Goal: Task Accomplishment & Management: Use online tool/utility

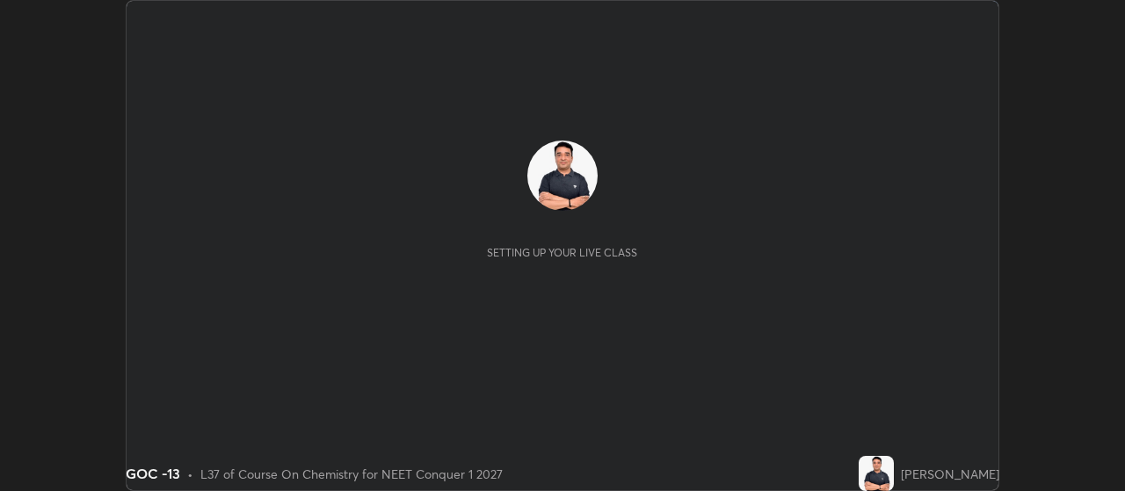
scroll to position [491, 1124]
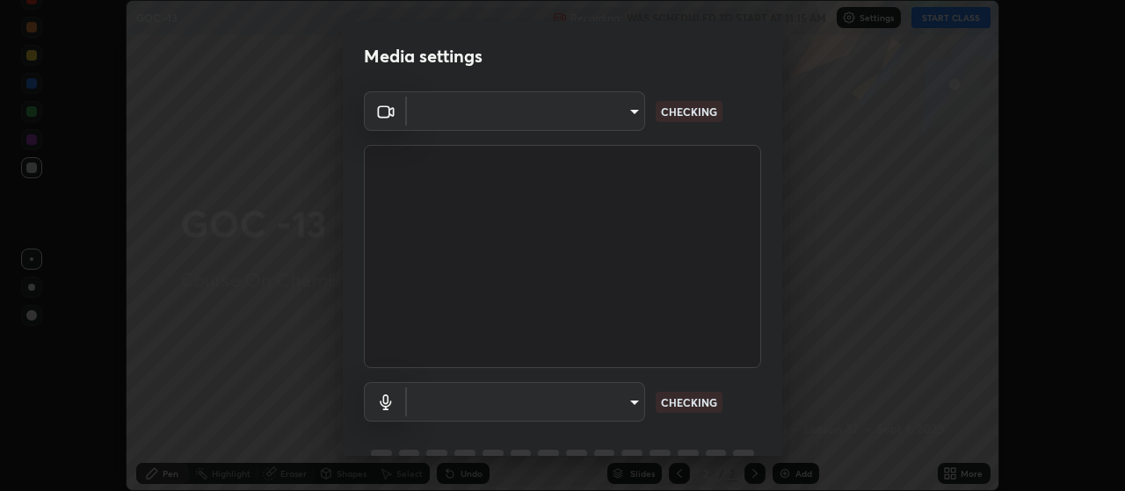
type input "3aa1f2dfd03d01f189a8a01f68d52051269995ca7ca0ffcaee6397e0c867a5cc"
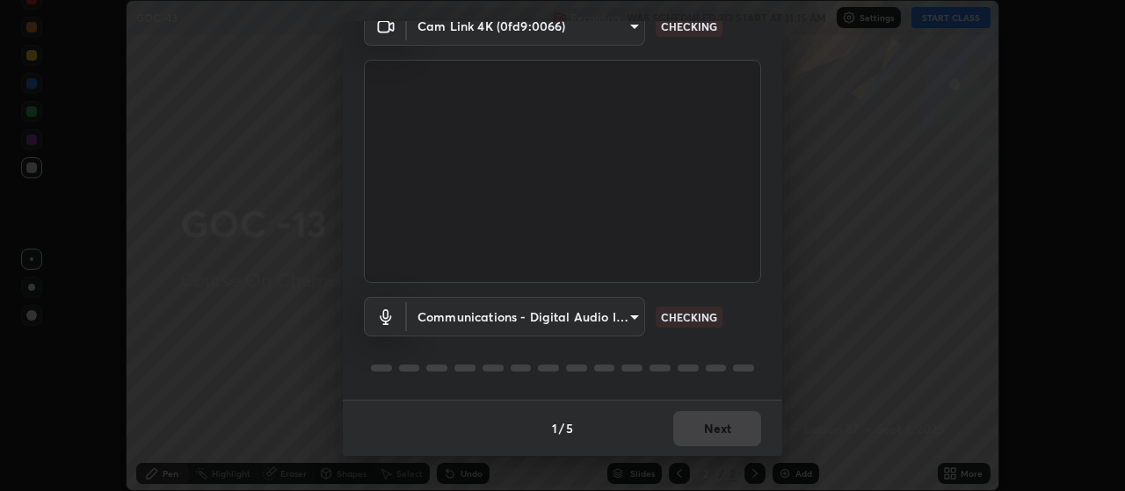
click at [641, 314] on body "Erase all GOC -13 Recording WAS SCHEDULED TO START AT 11:15 AM Settings START C…" at bounding box center [562, 245] width 1125 height 491
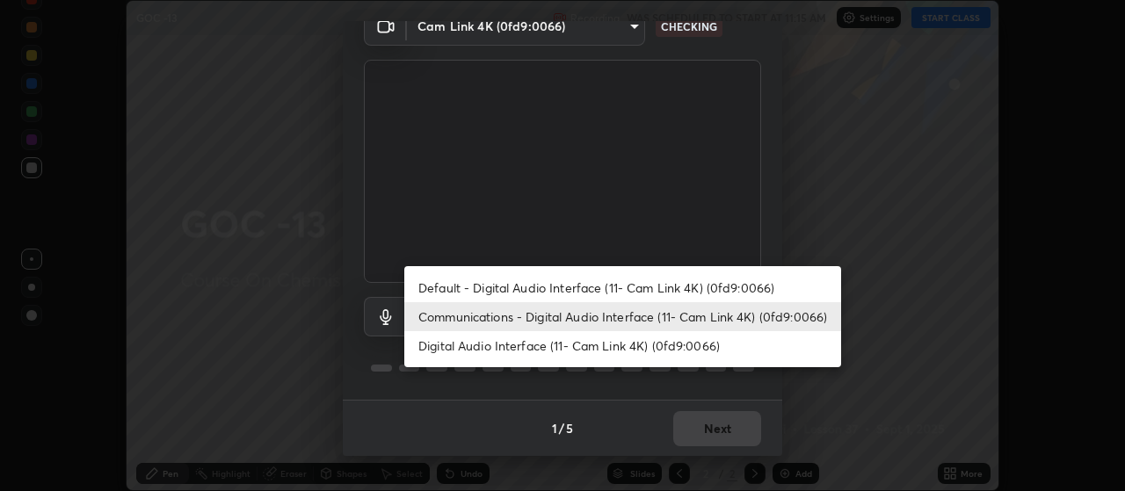
click at [570, 293] on li "Default - Digital Audio Interface (11- Cam Link 4K) (0fd9:0066)" at bounding box center [622, 287] width 437 height 29
type input "default"
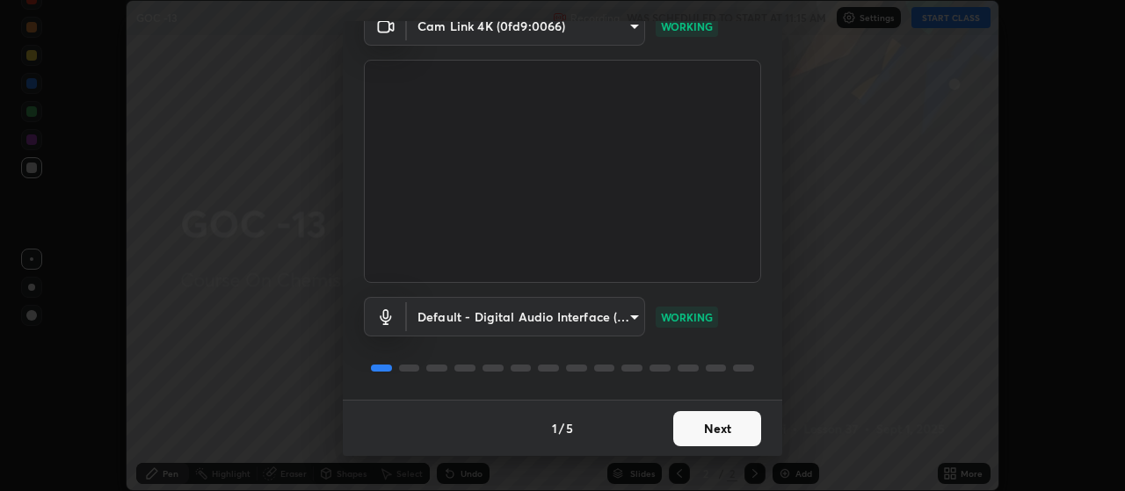
click at [719, 431] on button "Next" at bounding box center [717, 428] width 88 height 35
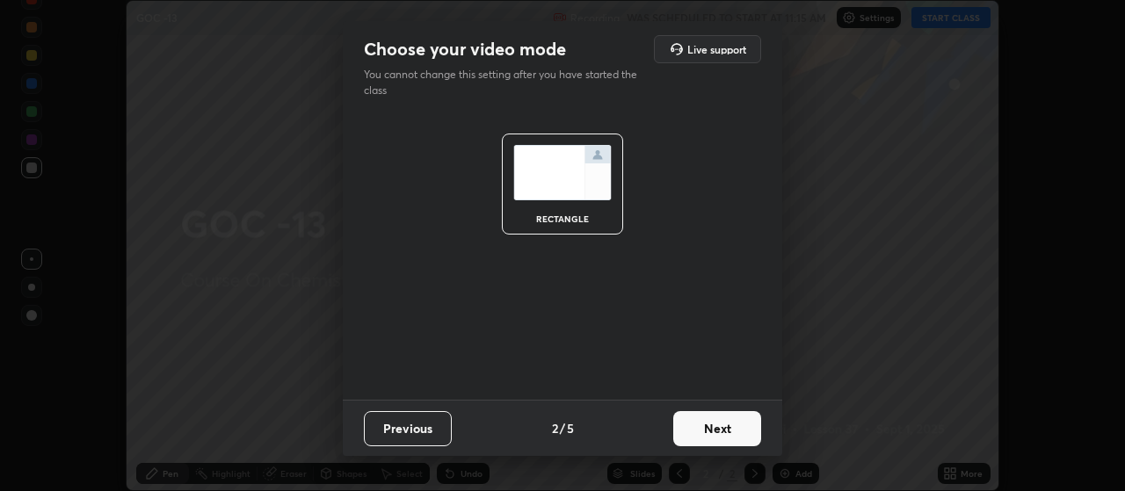
scroll to position [0, 0]
click at [730, 430] on button "Next" at bounding box center [717, 428] width 88 height 35
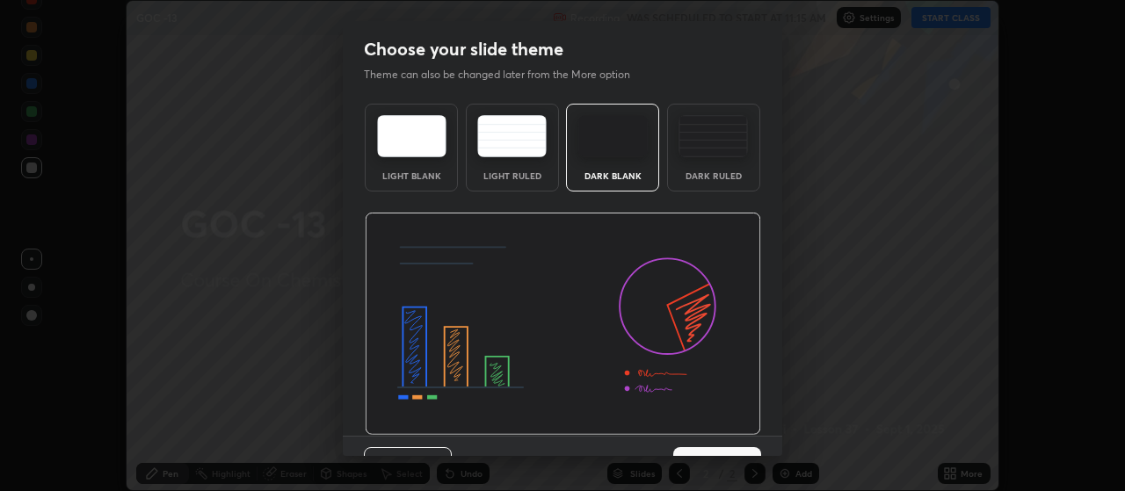
click at [746, 447] on button "Next" at bounding box center [717, 464] width 88 height 35
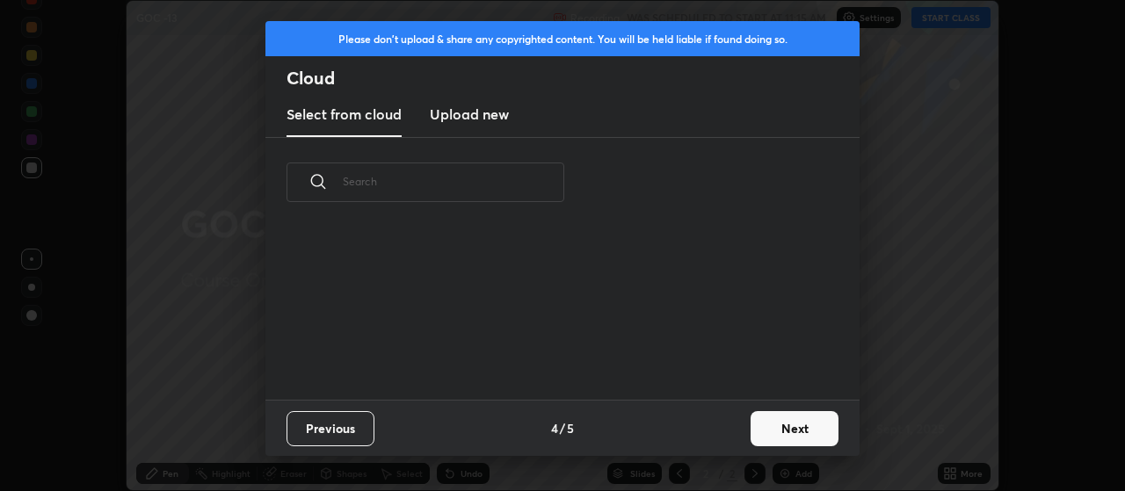
scroll to position [172, 564]
click at [770, 435] on button "Next" at bounding box center [794, 428] width 88 height 35
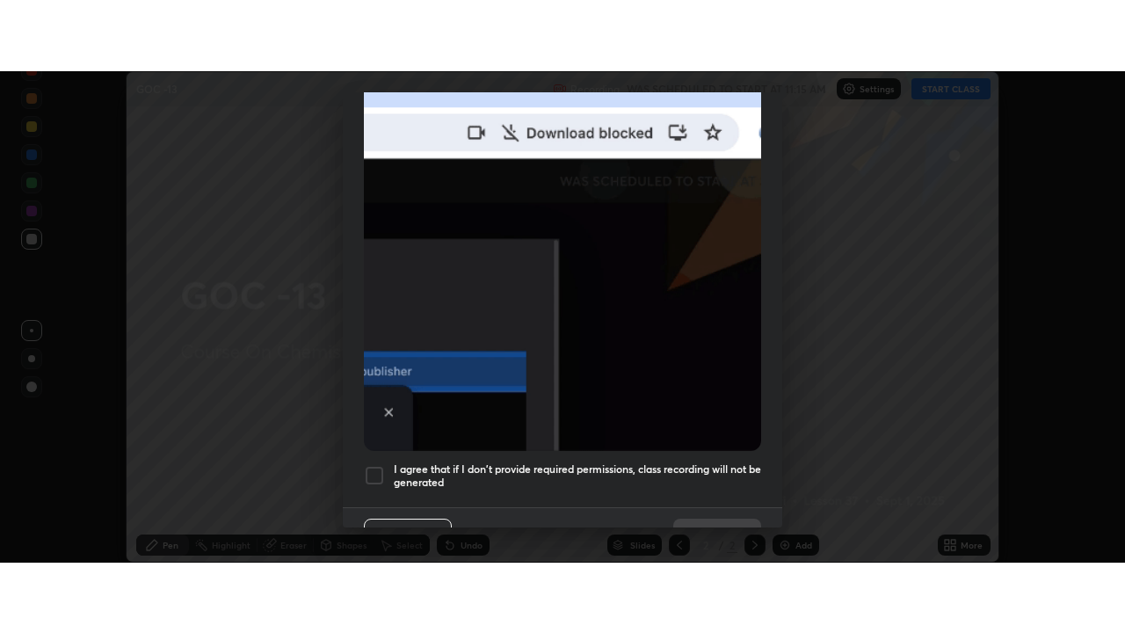
scroll to position [444, 0]
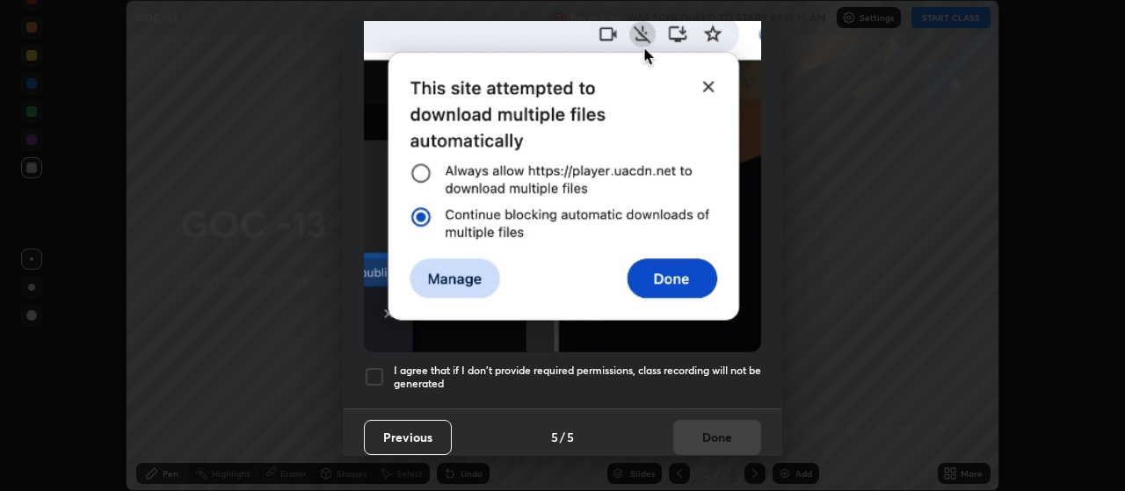
click at [382, 370] on div at bounding box center [374, 376] width 21 height 21
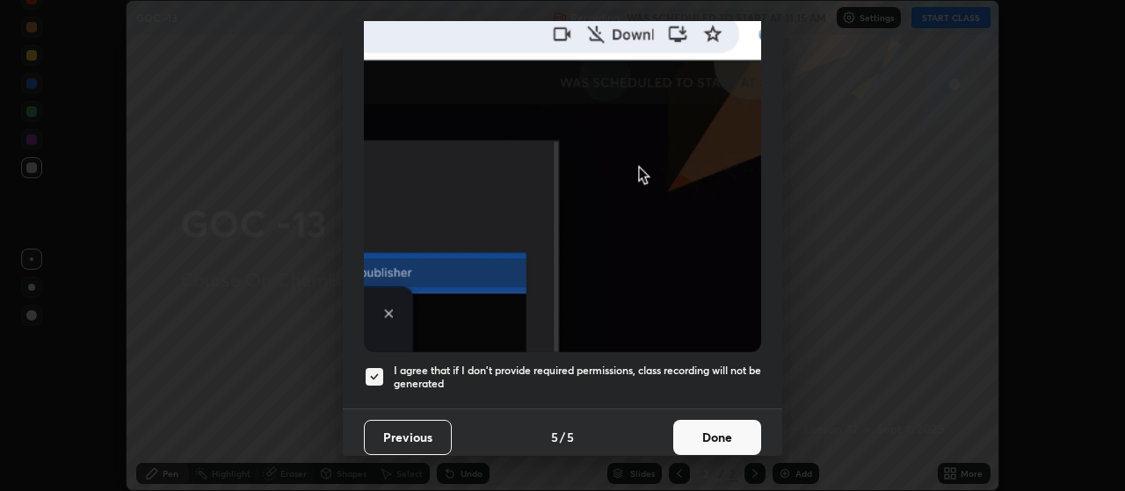
click at [714, 432] on button "Done" at bounding box center [717, 437] width 88 height 35
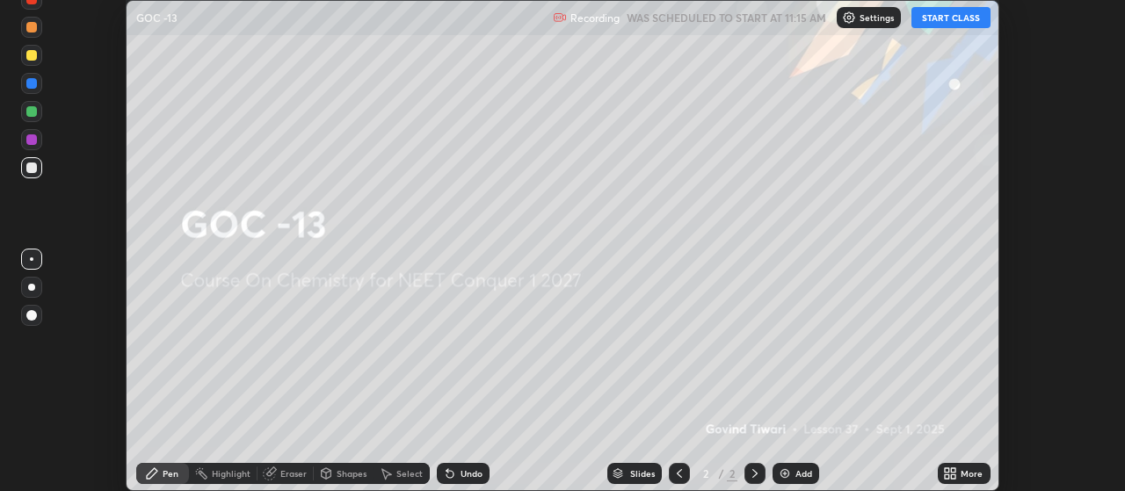
click at [953, 476] on icon at bounding box center [953, 476] width 4 height 4
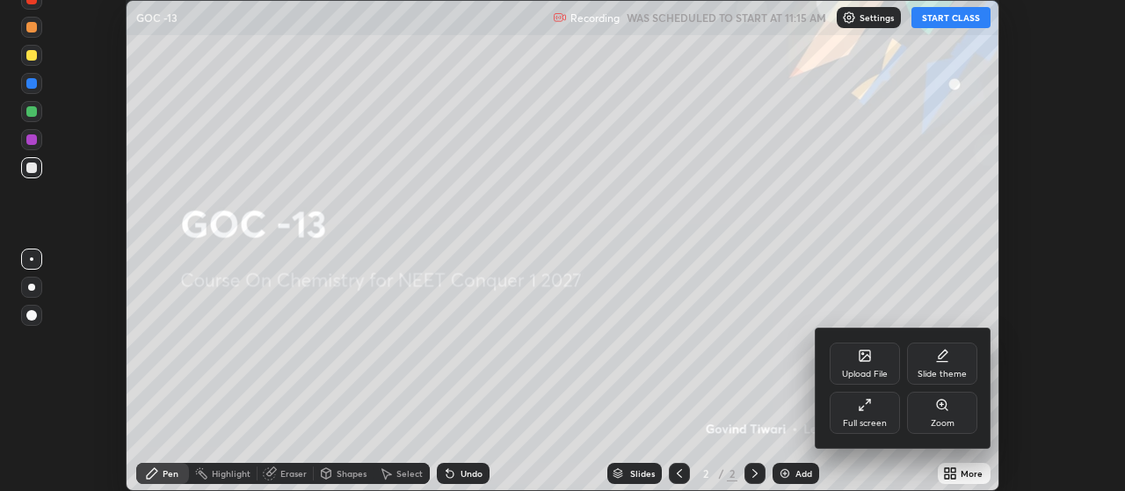
click at [886, 423] on div "Full screen" at bounding box center [865, 423] width 44 height 9
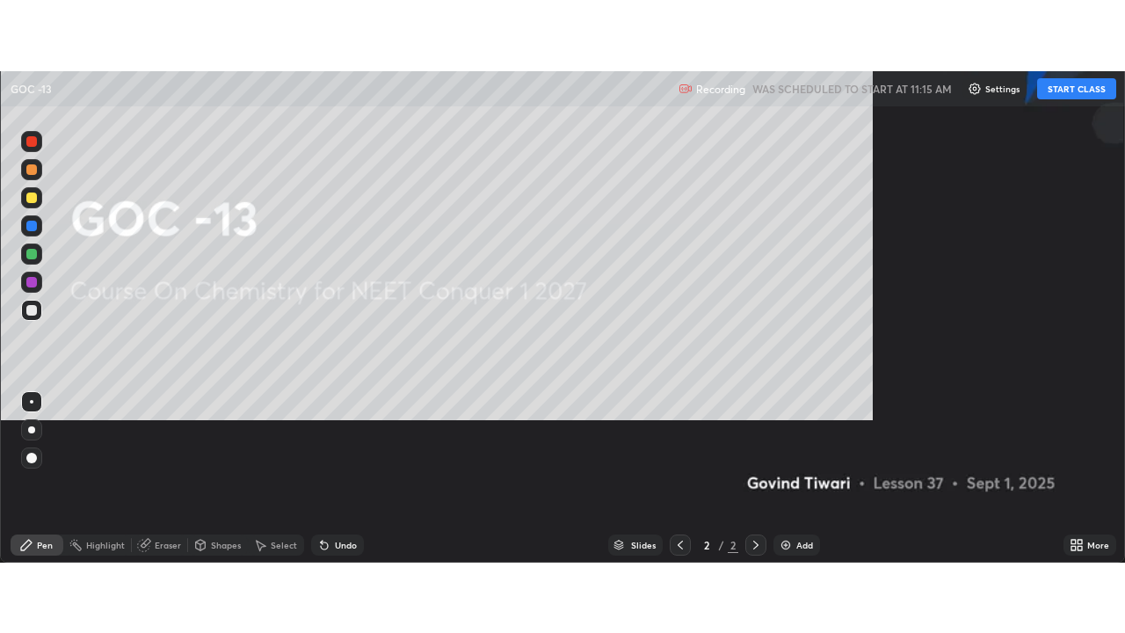
scroll to position [633, 1125]
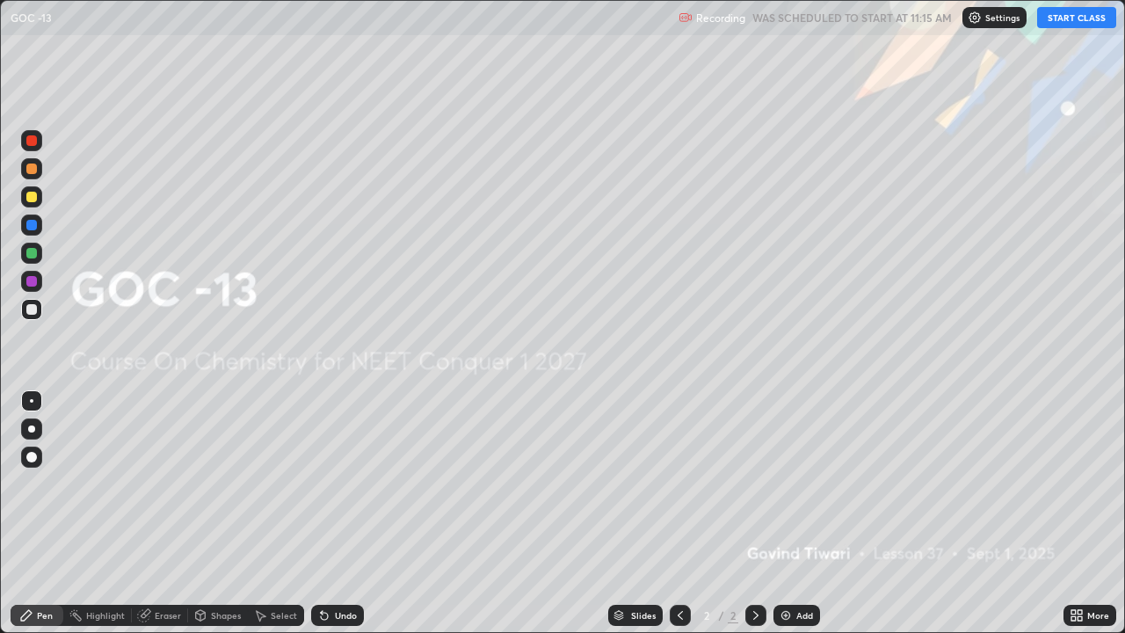
click at [1059, 18] on button "START CLASS" at bounding box center [1076, 17] width 79 height 21
click at [32, 429] on div at bounding box center [31, 428] width 7 height 7
click at [782, 490] on img at bounding box center [785, 615] width 14 height 14
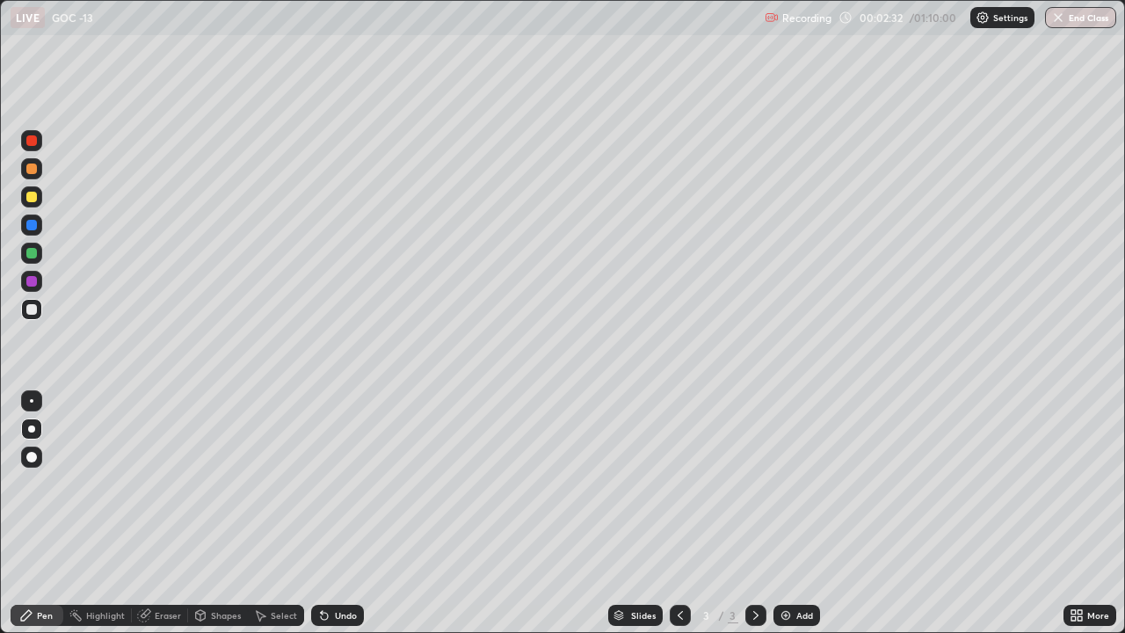
click at [36, 457] on div at bounding box center [31, 457] width 11 height 11
click at [33, 430] on div at bounding box center [31, 428] width 7 height 7
click at [156, 490] on div "Eraser" at bounding box center [168, 615] width 26 height 9
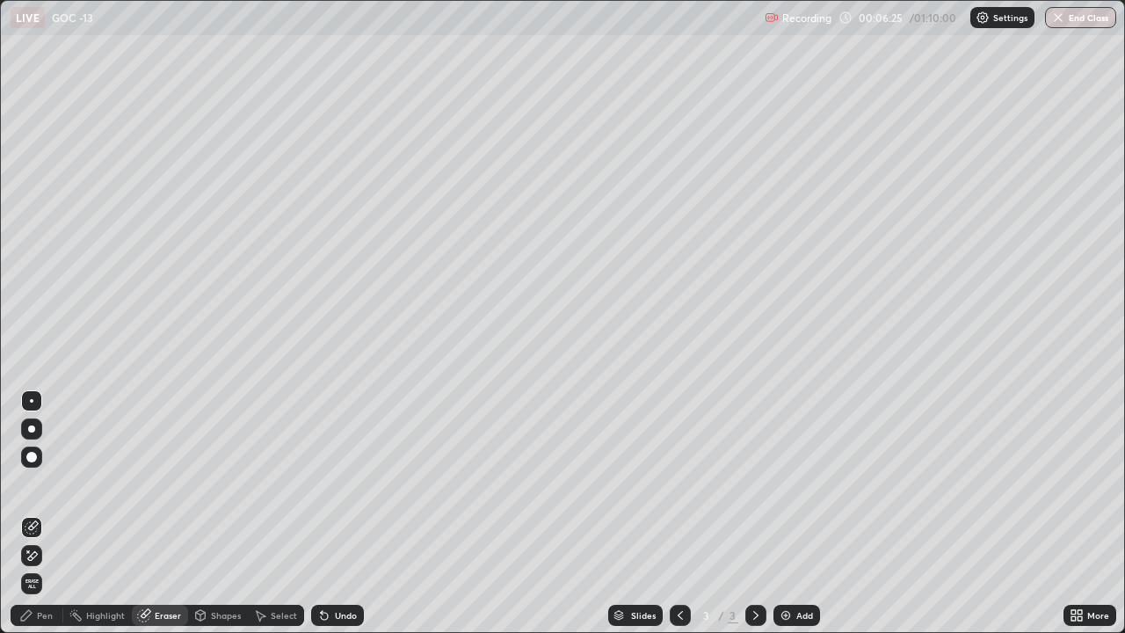
click at [40, 490] on div "Pen" at bounding box center [45, 615] width 16 height 9
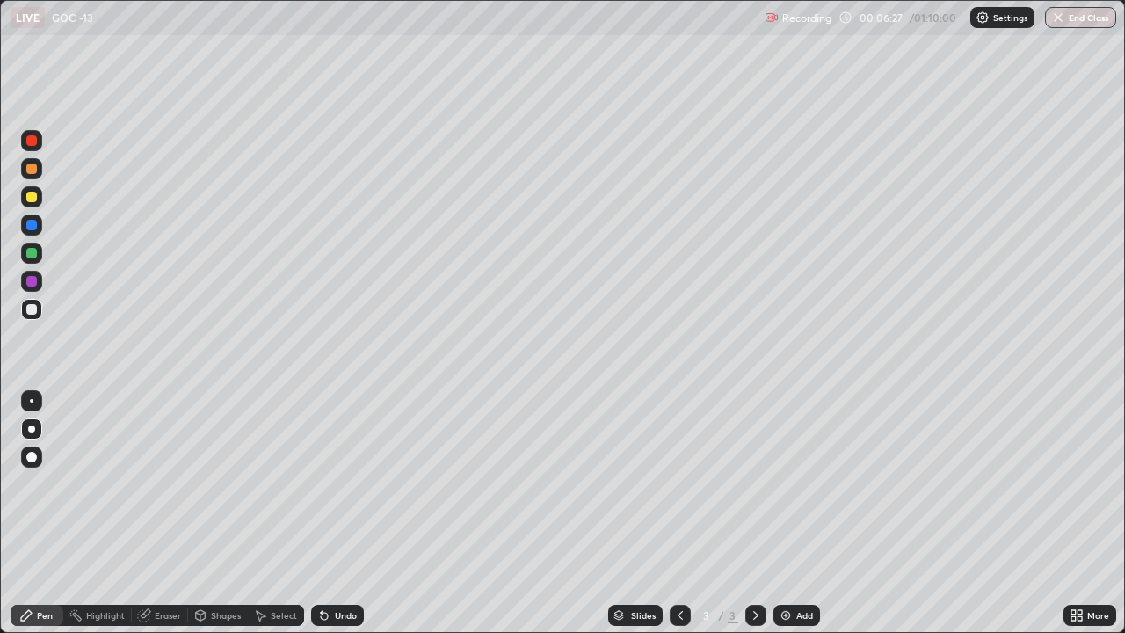
click at [32, 310] on div at bounding box center [31, 309] width 11 height 11
click at [168, 490] on div "Eraser" at bounding box center [168, 615] width 26 height 9
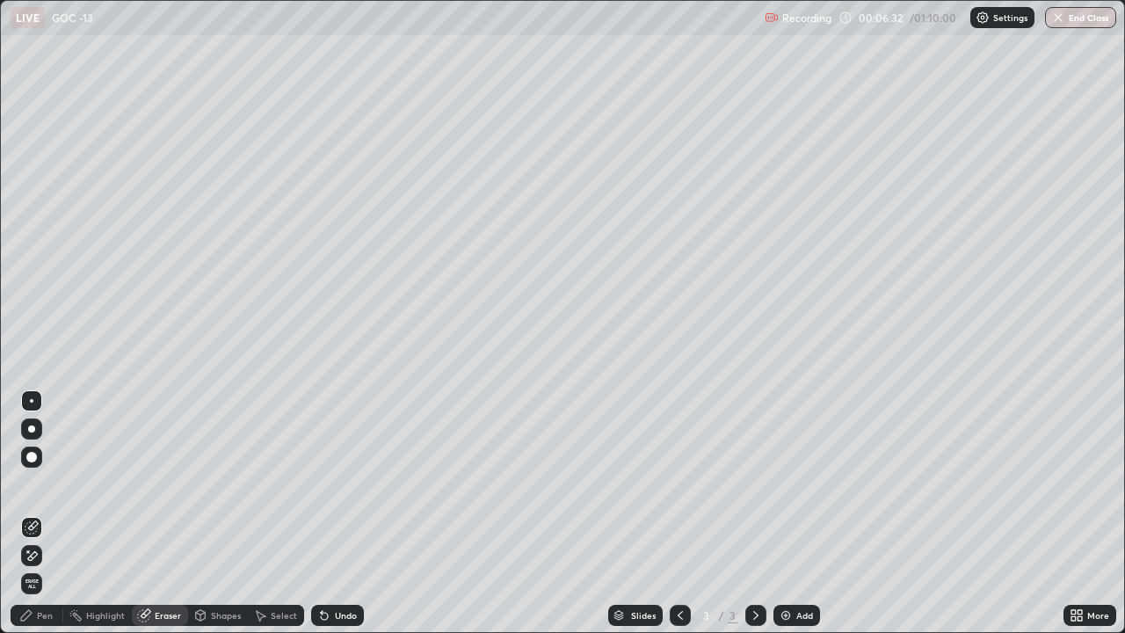
click at [38, 490] on icon at bounding box center [32, 555] width 14 height 15
click at [33, 490] on div "Pen" at bounding box center [37, 614] width 53 height 21
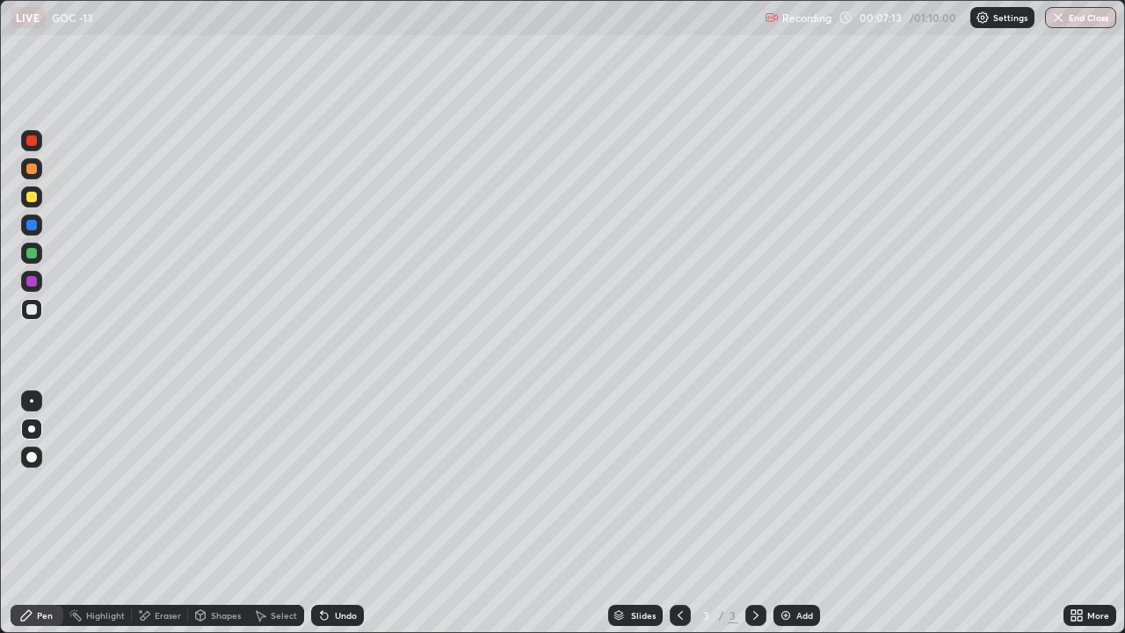
click at [762, 490] on div at bounding box center [755, 614] width 21 height 35
click at [33, 198] on div at bounding box center [31, 197] width 11 height 11
click at [783, 490] on img at bounding box center [785, 615] width 14 height 14
click at [782, 490] on img at bounding box center [785, 615] width 14 height 14
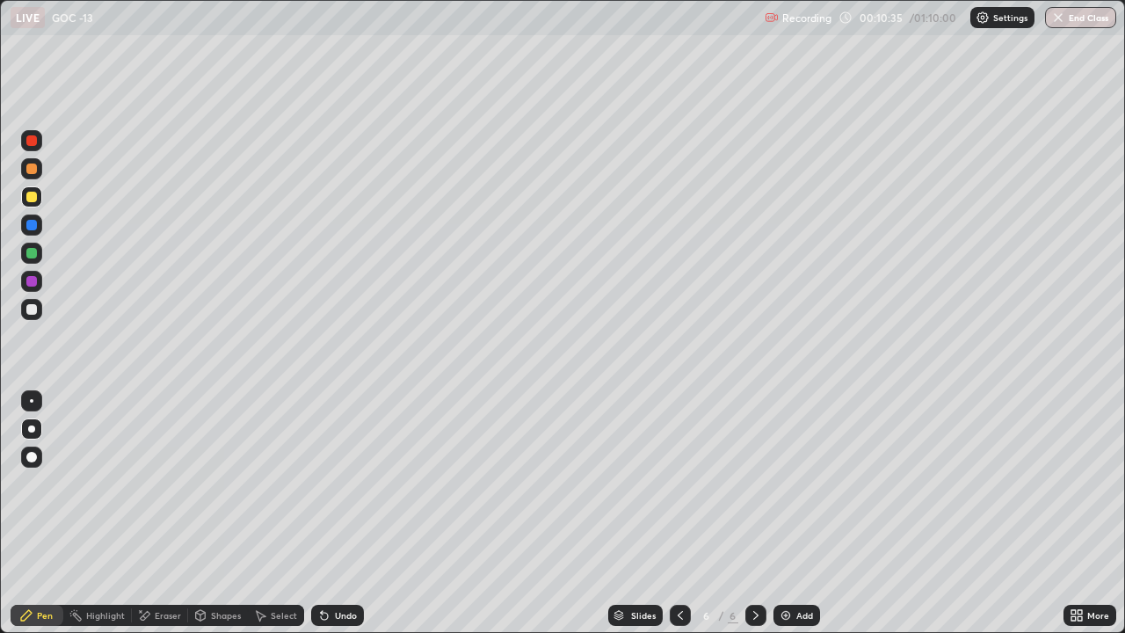
click at [780, 490] on img at bounding box center [785, 615] width 14 height 14
click at [32, 313] on div at bounding box center [31, 309] width 11 height 11
click at [153, 490] on div "Eraser" at bounding box center [160, 614] width 56 height 21
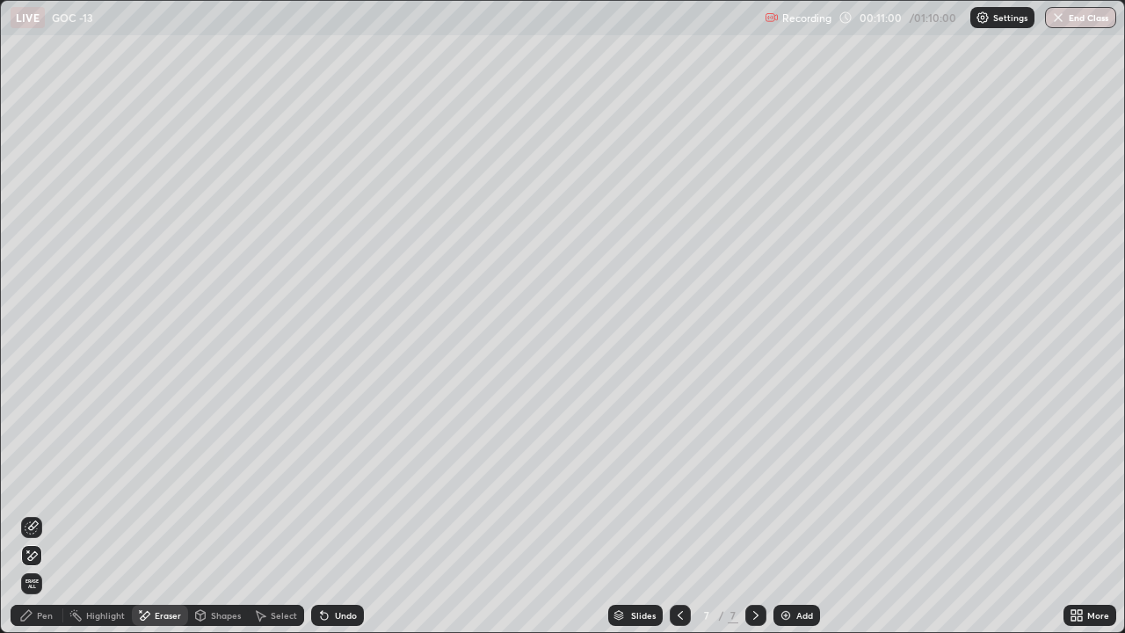
click at [38, 490] on div "Pen" at bounding box center [45, 615] width 16 height 9
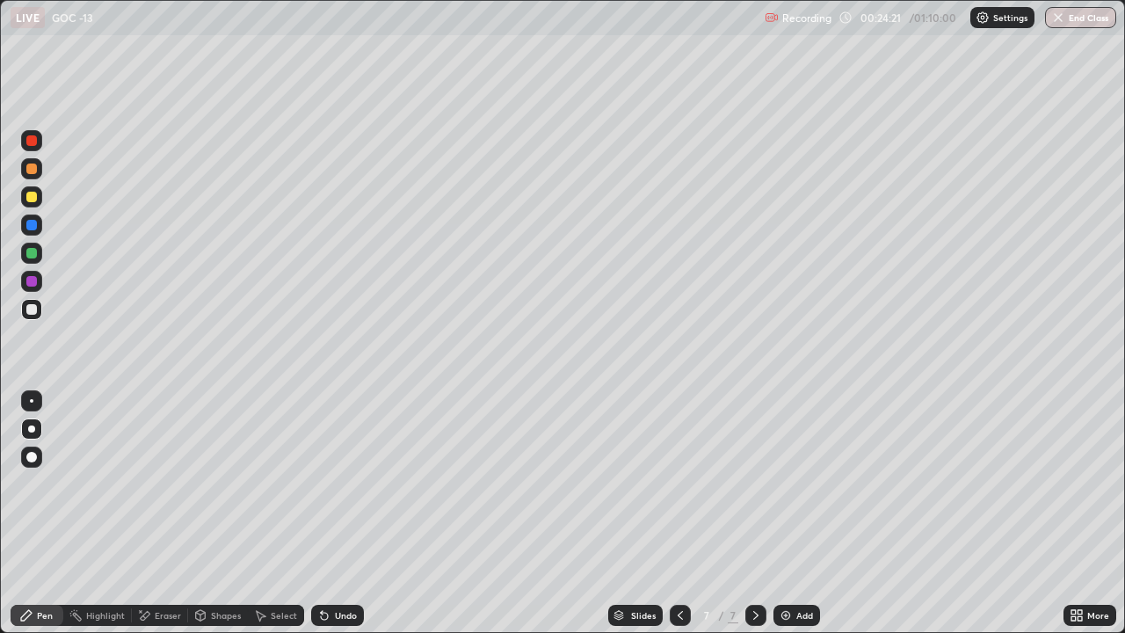
click at [32, 196] on div at bounding box center [31, 197] width 11 height 11
click at [35, 313] on div at bounding box center [31, 309] width 11 height 11
click at [38, 286] on div at bounding box center [31, 281] width 21 height 21
click at [30, 312] on div at bounding box center [31, 309] width 11 height 11
click at [168, 490] on div "Eraser" at bounding box center [168, 615] width 26 height 9
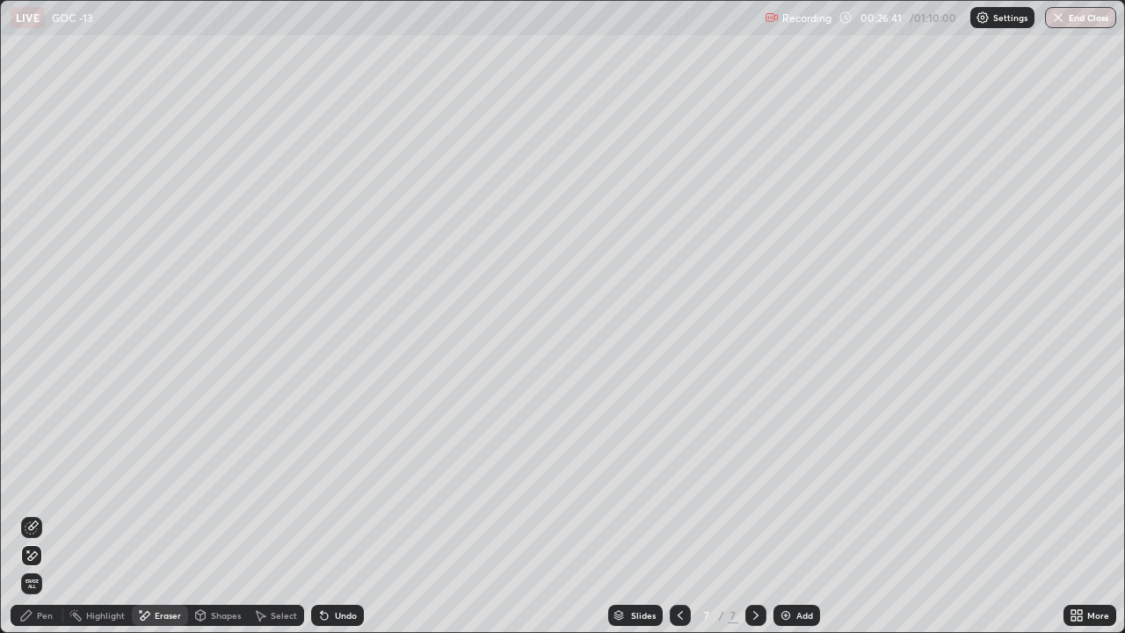
click at [40, 490] on div "Pen" at bounding box center [45, 615] width 16 height 9
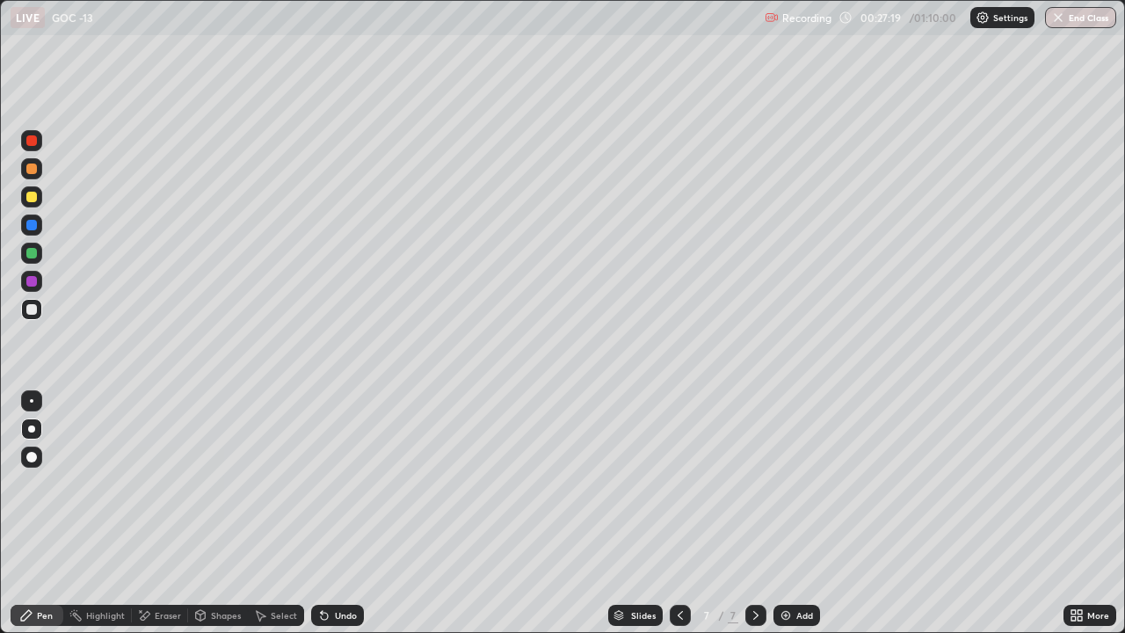
click at [27, 193] on div at bounding box center [31, 197] width 11 height 11
click at [780, 490] on img at bounding box center [785, 615] width 14 height 14
click at [33, 315] on div at bounding box center [31, 309] width 21 height 21
click at [161, 490] on div "Eraser" at bounding box center [168, 615] width 26 height 9
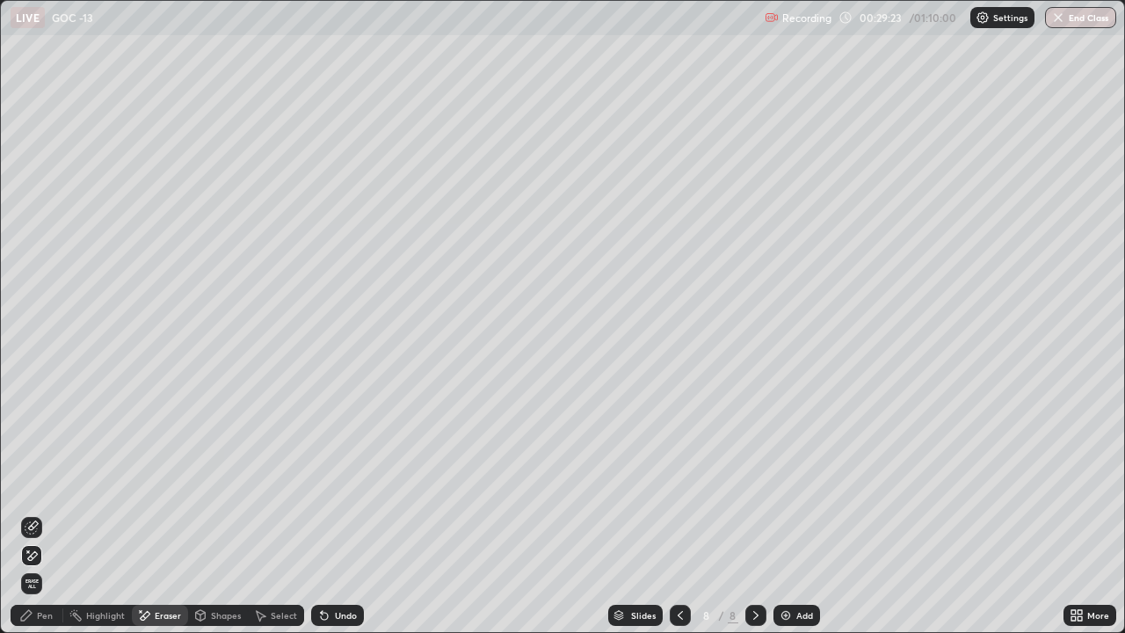
click at [37, 490] on div "Pen" at bounding box center [45, 615] width 16 height 9
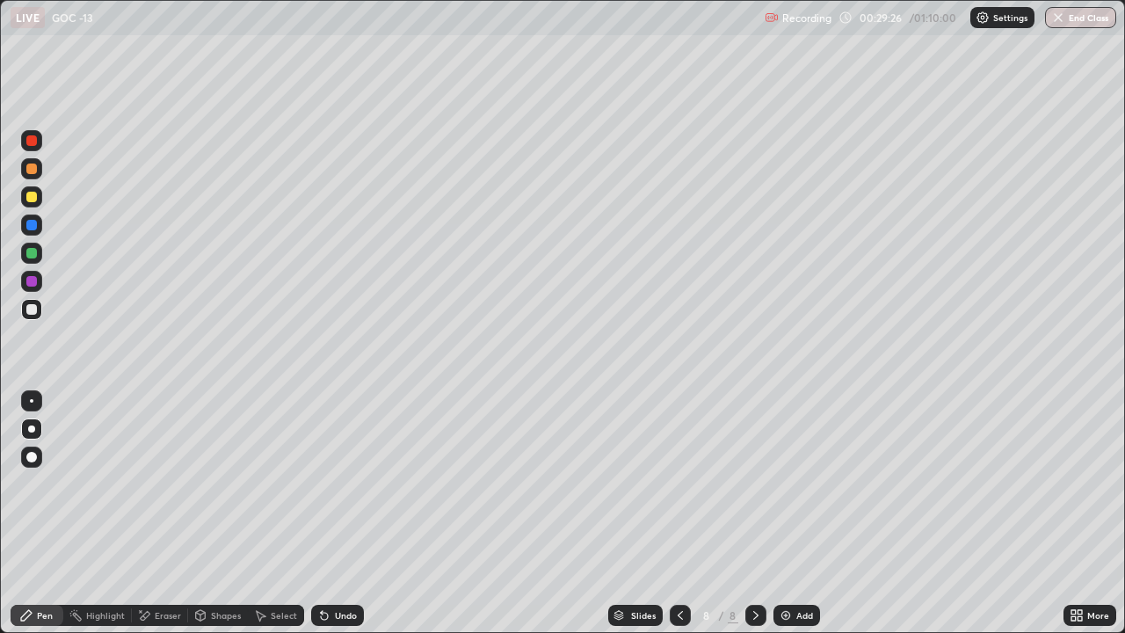
click at [30, 205] on div at bounding box center [31, 196] width 21 height 21
click at [788, 490] on img at bounding box center [785, 615] width 14 height 14
click at [34, 315] on div at bounding box center [31, 309] width 21 height 21
click at [158, 490] on div "Eraser" at bounding box center [168, 615] width 26 height 9
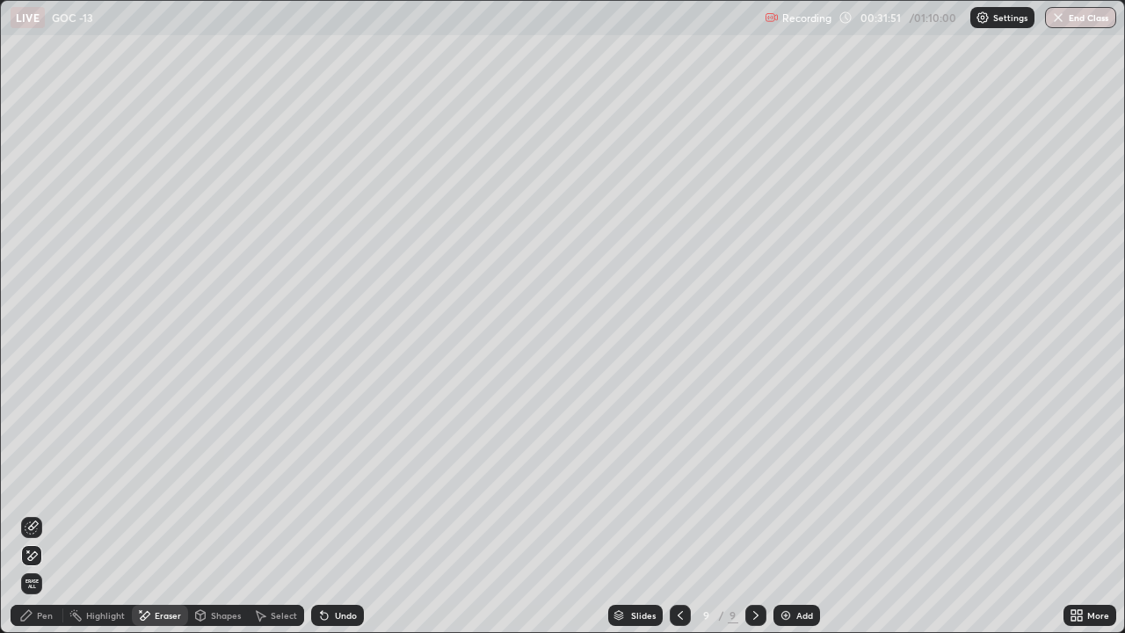
click at [36, 490] on div "Pen" at bounding box center [37, 614] width 53 height 21
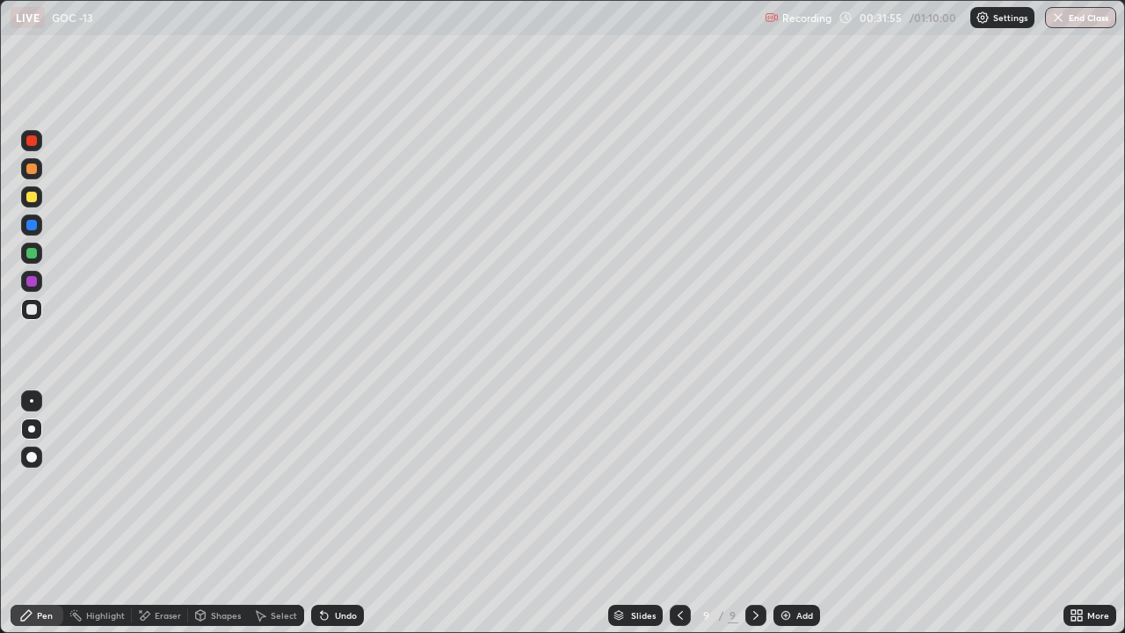
click at [33, 198] on div at bounding box center [31, 197] width 11 height 11
click at [30, 457] on div at bounding box center [31, 457] width 11 height 11
click at [32, 305] on div at bounding box center [31, 309] width 11 height 11
click at [32, 428] on div at bounding box center [31, 428] width 7 height 7
click at [159, 490] on div "Eraser" at bounding box center [168, 615] width 26 height 9
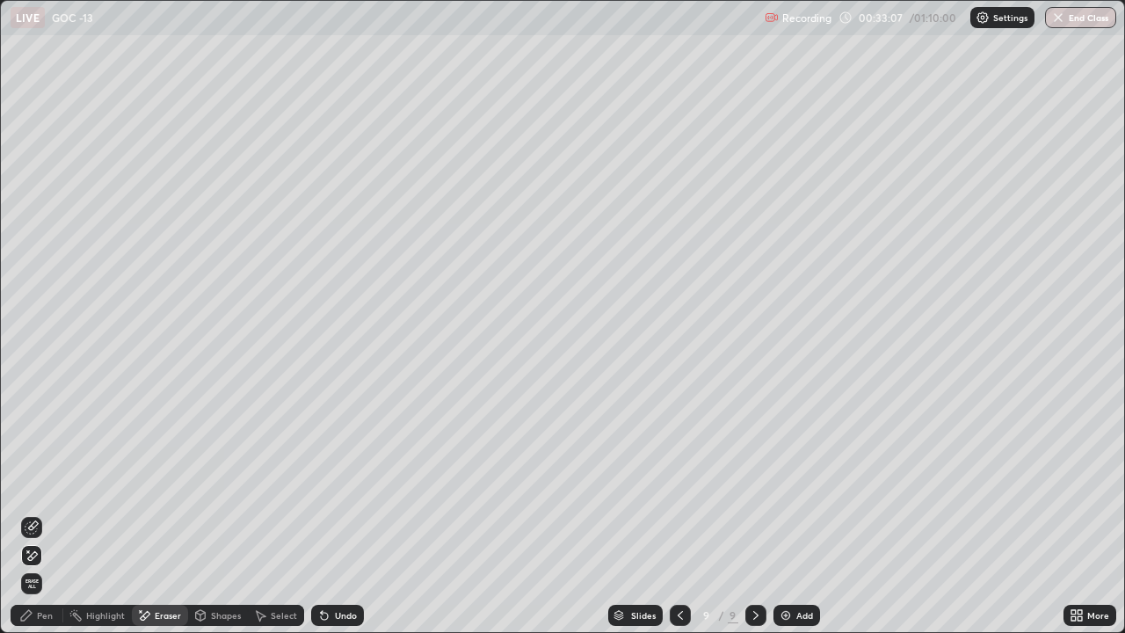
click at [39, 490] on div "Pen" at bounding box center [45, 615] width 16 height 9
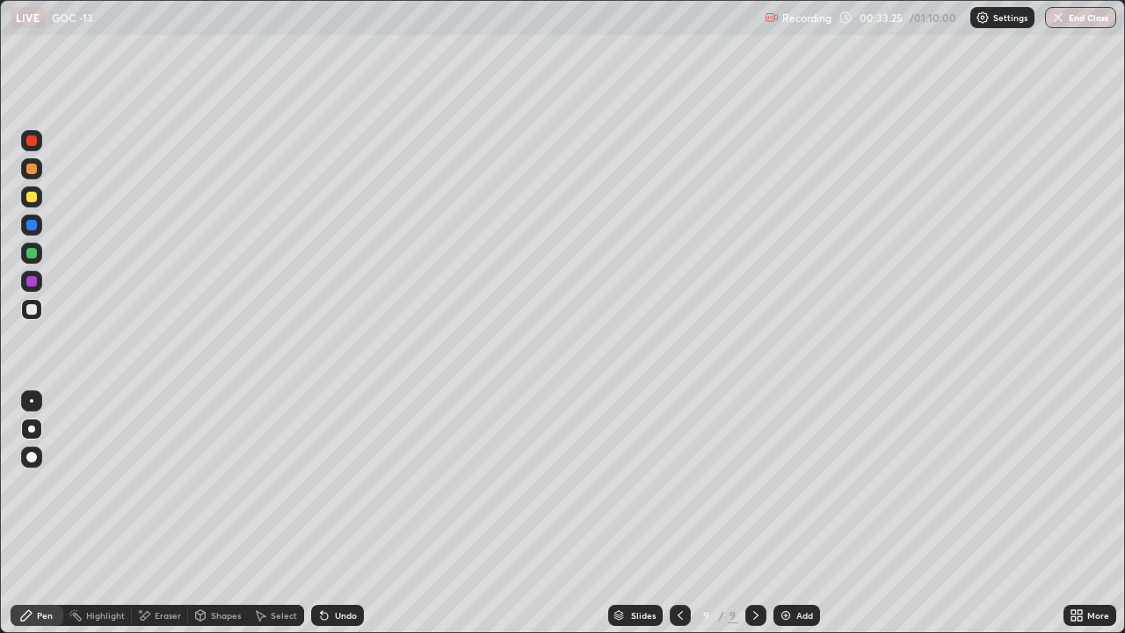
click at [157, 490] on div "Eraser" at bounding box center [168, 615] width 26 height 9
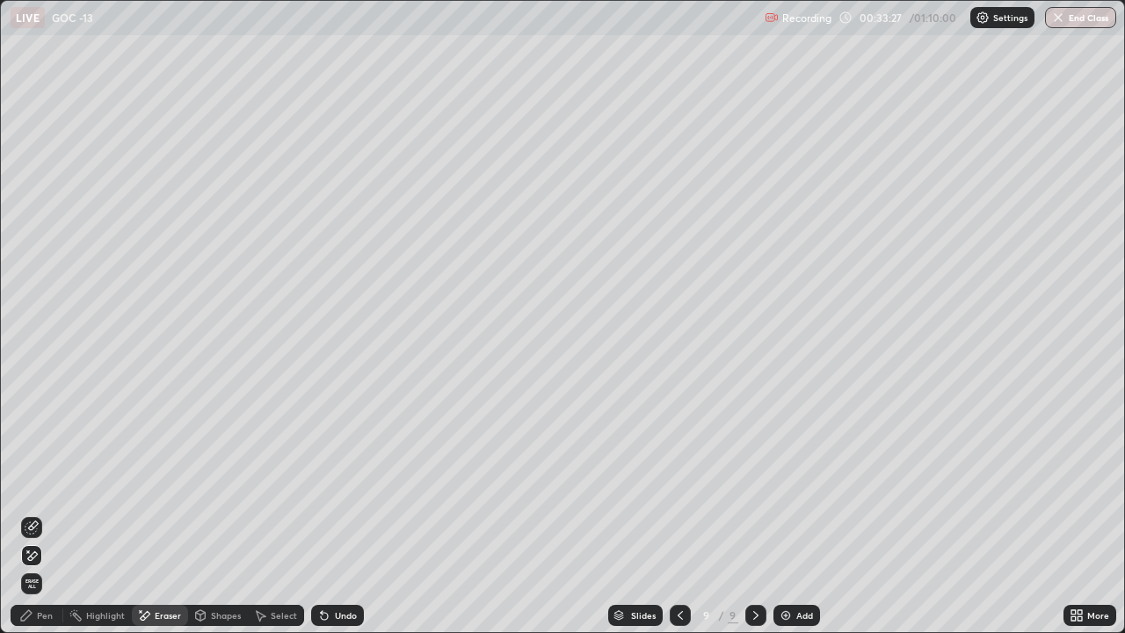
click at [36, 490] on div "Pen" at bounding box center [37, 614] width 53 height 21
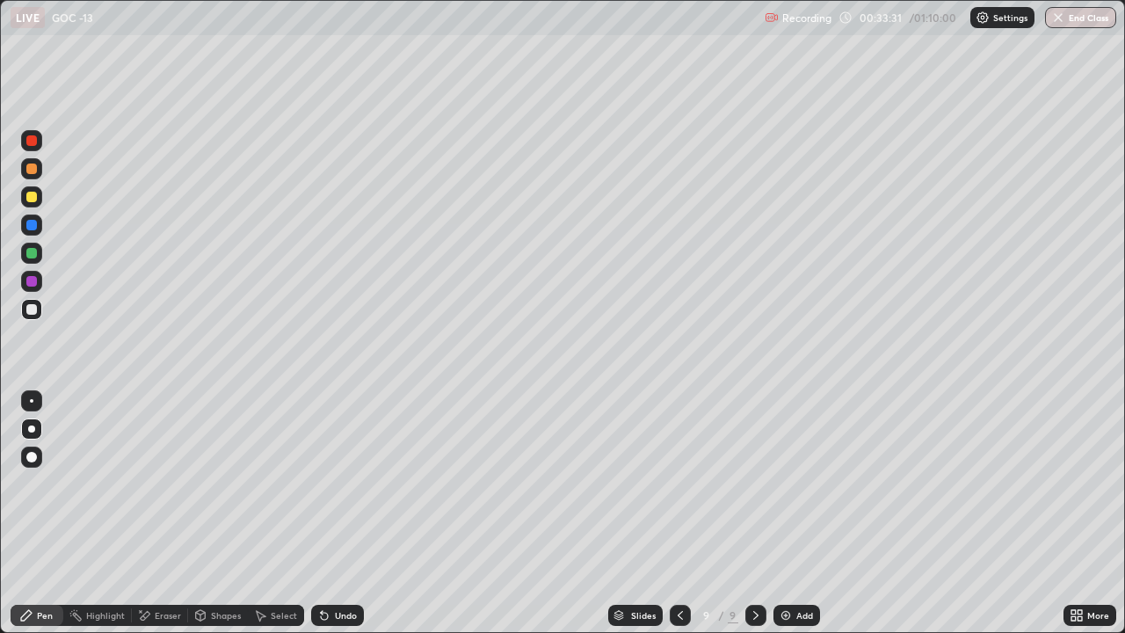
click at [32, 194] on div at bounding box center [31, 197] width 11 height 11
click at [40, 308] on div at bounding box center [31, 309] width 21 height 21
click at [33, 204] on div at bounding box center [31, 196] width 21 height 21
click at [26, 317] on div at bounding box center [31, 309] width 21 height 21
click at [778, 490] on div "Add" at bounding box center [796, 614] width 47 height 21
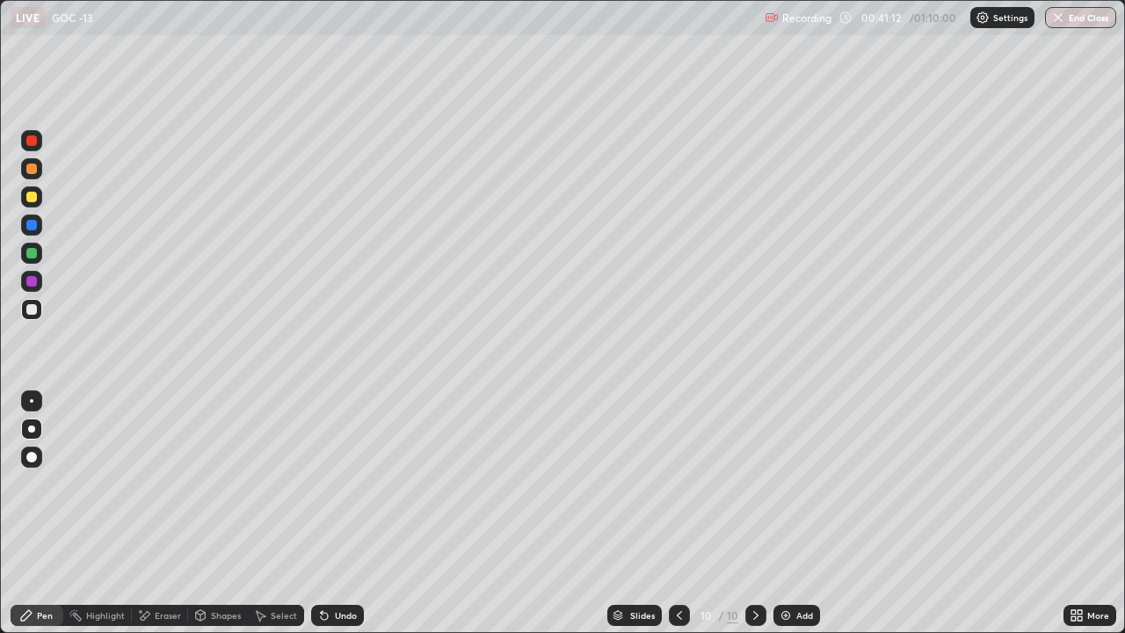
click at [22, 199] on div at bounding box center [31, 196] width 21 height 21
click at [24, 315] on div at bounding box center [31, 309] width 21 height 21
click at [26, 206] on div at bounding box center [31, 196] width 21 height 21
click at [32, 458] on div at bounding box center [31, 457] width 11 height 11
click at [30, 308] on div at bounding box center [31, 309] width 11 height 11
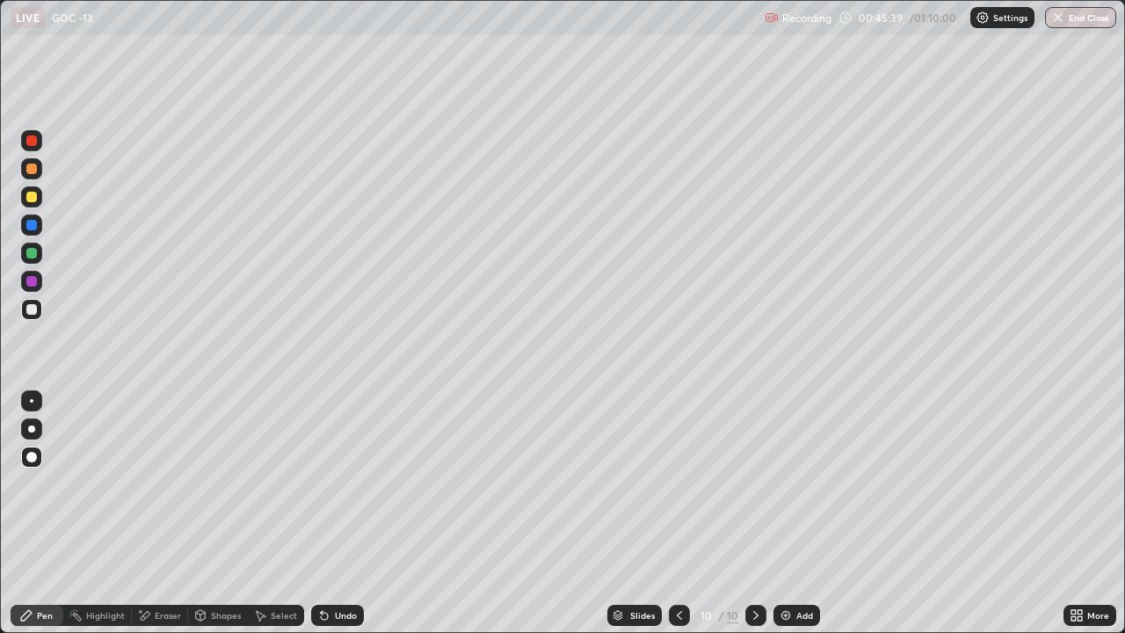
click at [32, 429] on div at bounding box center [31, 428] width 7 height 7
click at [776, 490] on div "Add" at bounding box center [796, 614] width 47 height 21
click at [35, 452] on div at bounding box center [31, 456] width 21 height 21
click at [29, 201] on div at bounding box center [31, 197] width 11 height 11
click at [32, 315] on div at bounding box center [31, 309] width 21 height 21
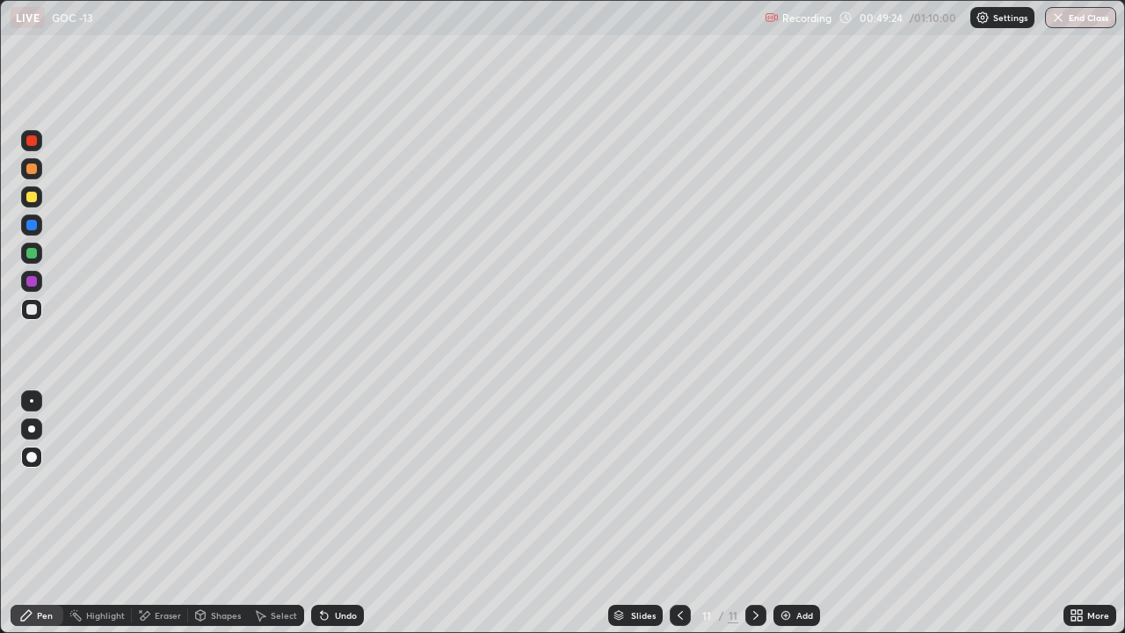
click at [30, 250] on div at bounding box center [31, 253] width 11 height 11
click at [32, 400] on div at bounding box center [32, 401] width 4 height 4
click at [32, 310] on div at bounding box center [31, 309] width 11 height 11
click at [32, 429] on div at bounding box center [31, 428] width 7 height 7
click at [27, 201] on div at bounding box center [31, 197] width 11 height 11
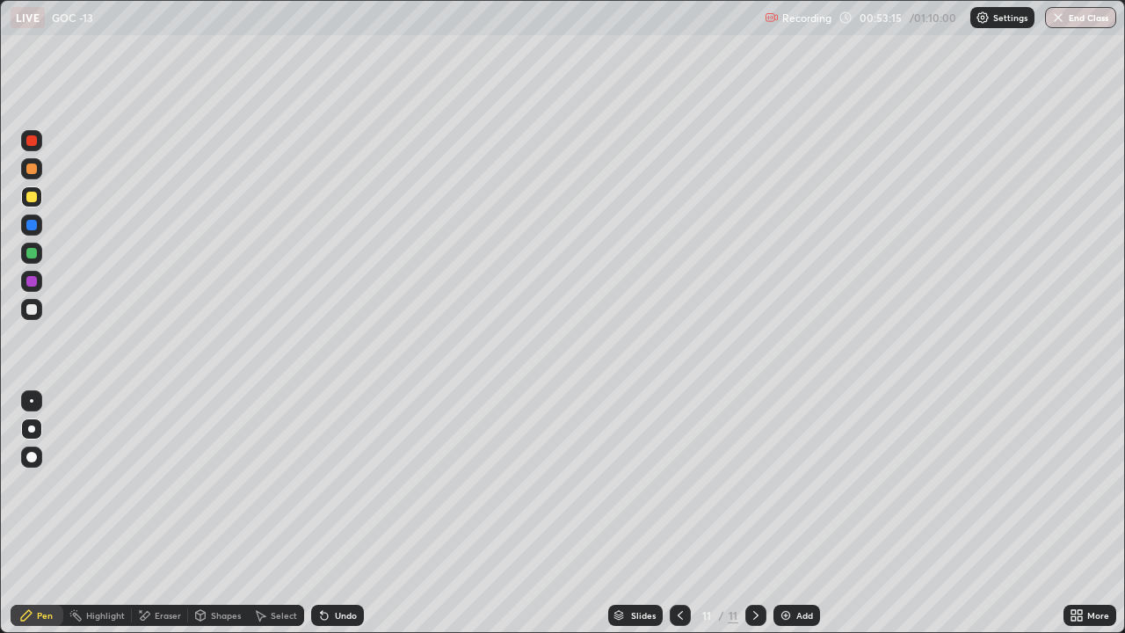
click at [34, 307] on div at bounding box center [31, 309] width 11 height 11
click at [778, 490] on img at bounding box center [785, 615] width 14 height 14
click at [30, 199] on div at bounding box center [31, 197] width 11 height 11
click at [32, 401] on div at bounding box center [32, 401] width 4 height 4
click at [33, 311] on div at bounding box center [31, 309] width 11 height 11
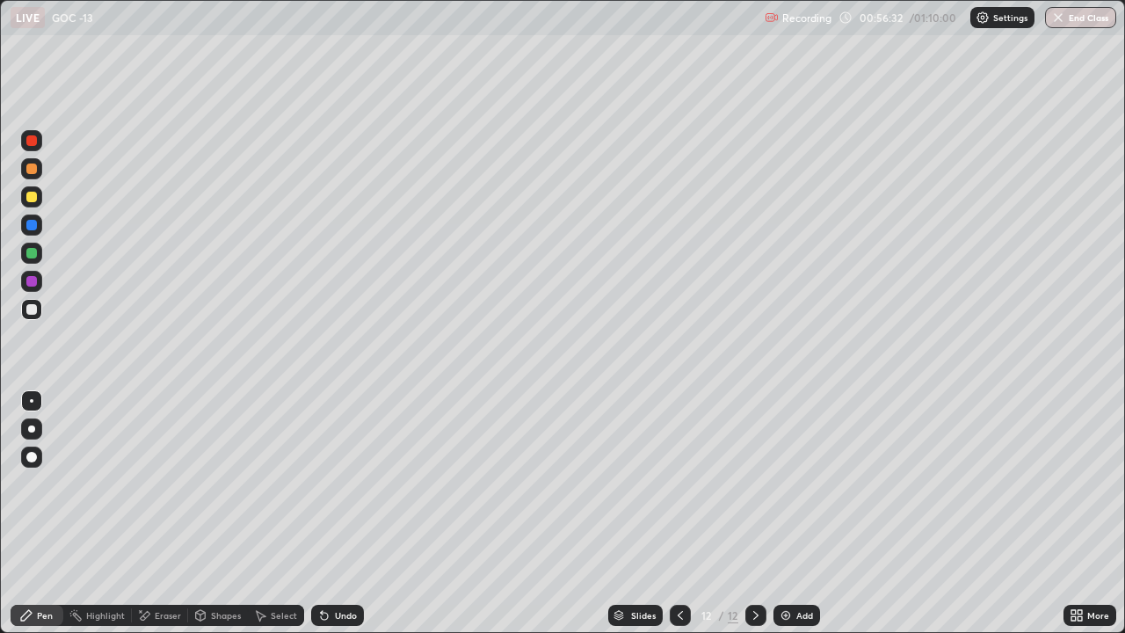
click at [39, 202] on div at bounding box center [31, 196] width 21 height 21
click at [35, 319] on div at bounding box center [31, 309] width 21 height 21
click at [148, 490] on icon at bounding box center [146, 615] width 10 height 9
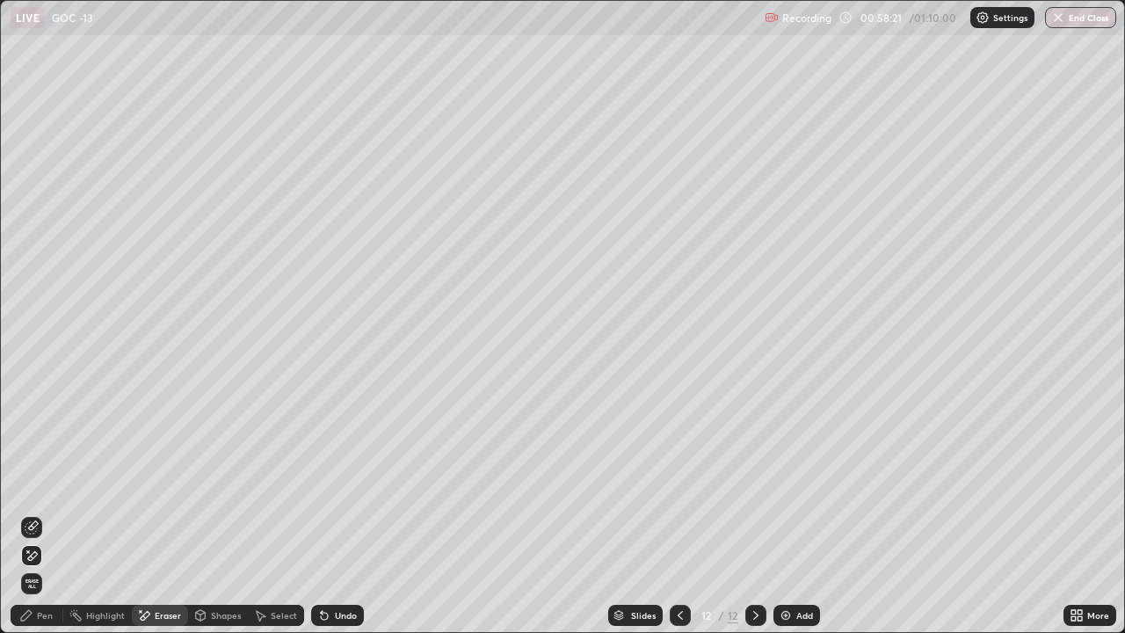
click at [43, 490] on div "Pen" at bounding box center [45, 615] width 16 height 9
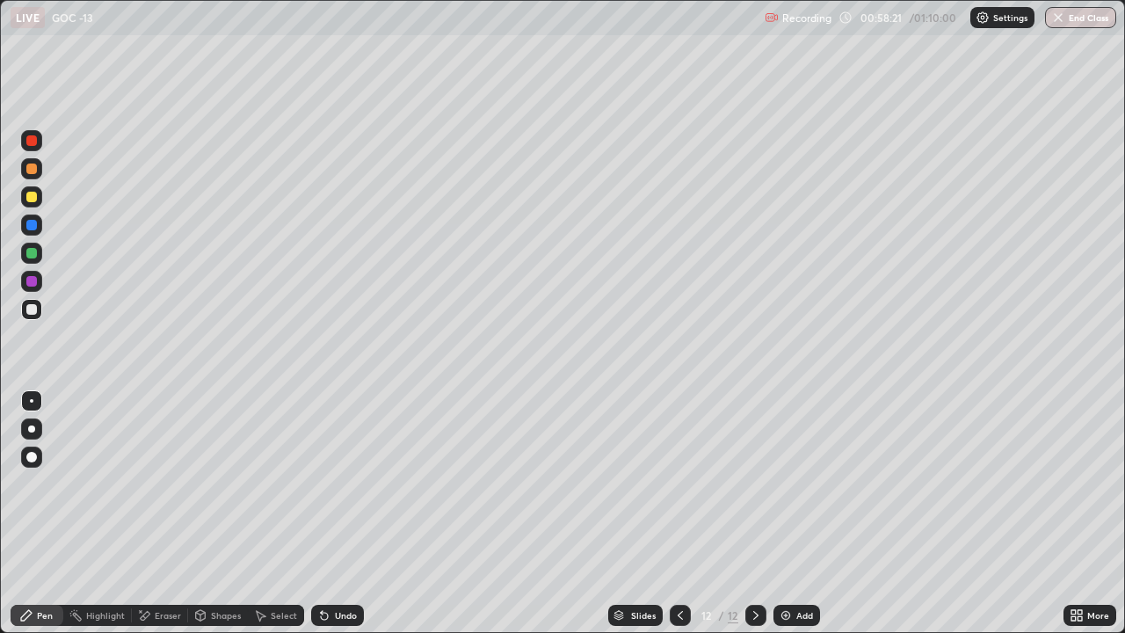
click at [34, 197] on div at bounding box center [31, 197] width 11 height 11
click at [26, 306] on div at bounding box center [31, 309] width 11 height 11
click at [32, 429] on div at bounding box center [31, 428] width 7 height 7
click at [778, 490] on img at bounding box center [785, 615] width 14 height 14
click at [157, 490] on div "Eraser" at bounding box center [168, 615] width 26 height 9
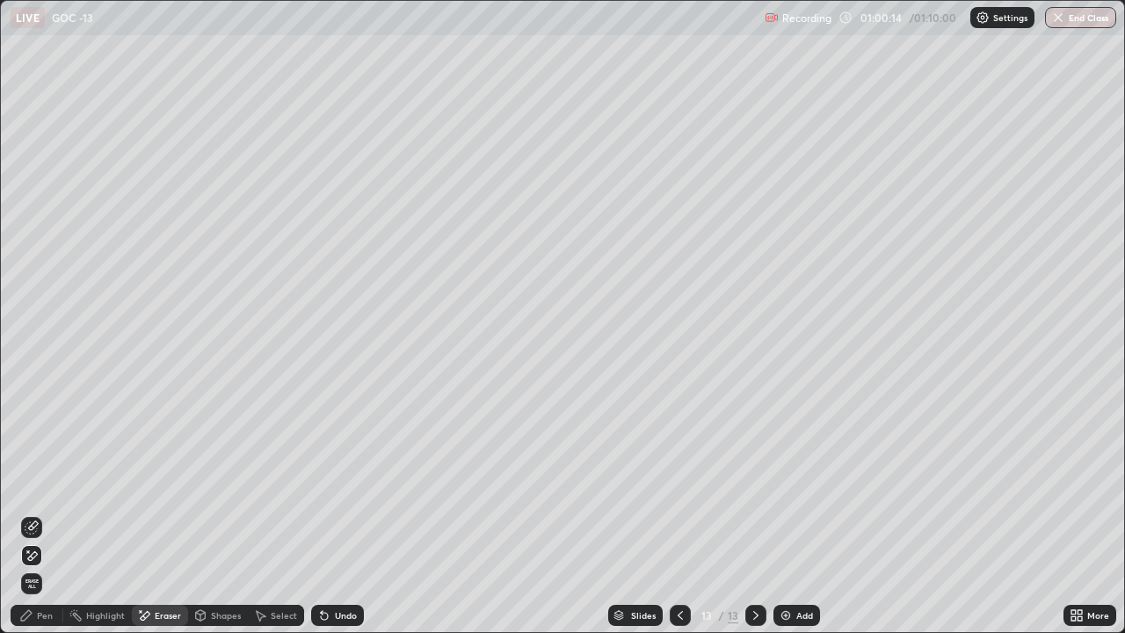
click at [38, 490] on div "Pen" at bounding box center [45, 615] width 16 height 9
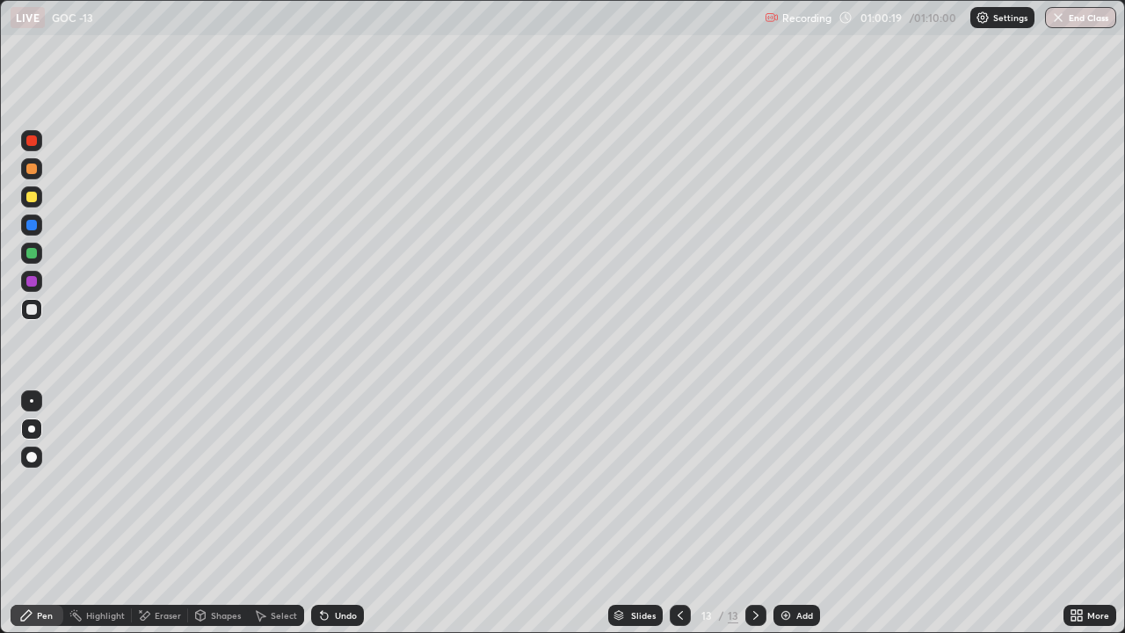
click at [35, 199] on div at bounding box center [31, 197] width 11 height 11
click at [36, 308] on div at bounding box center [31, 309] width 11 height 11
click at [678, 490] on icon at bounding box center [680, 615] width 14 height 14
click at [676, 490] on div at bounding box center [679, 614] width 21 height 21
click at [754, 490] on icon at bounding box center [756, 615] width 14 height 14
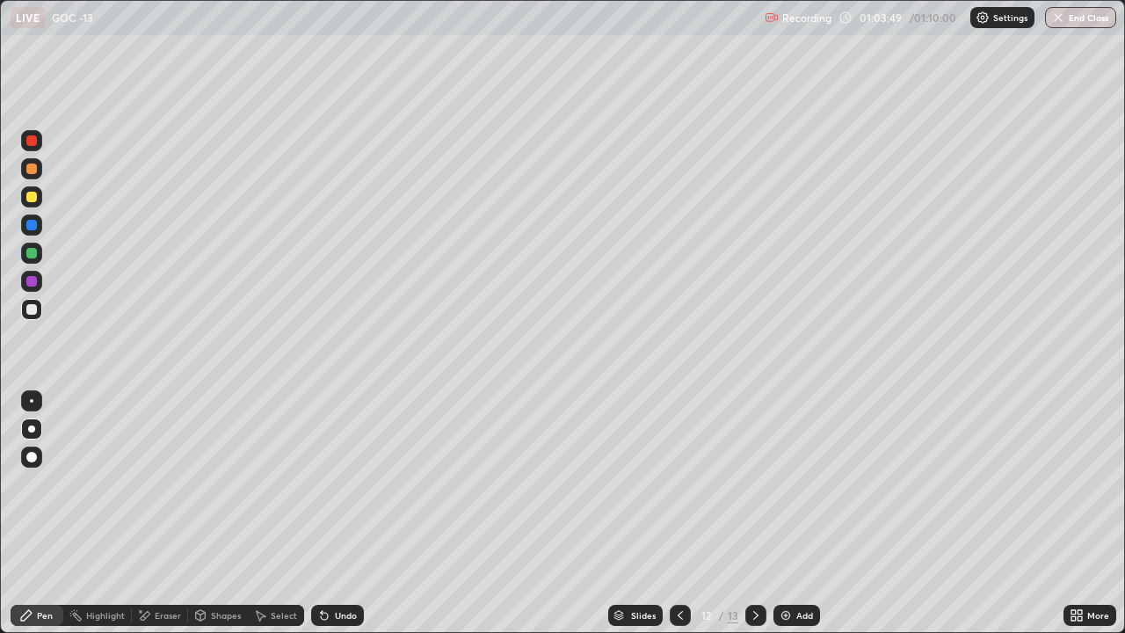
click at [754, 490] on icon at bounding box center [756, 615] width 14 height 14
click at [773, 490] on div "Add" at bounding box center [796, 614] width 47 height 21
click at [156, 490] on div "Eraser" at bounding box center [168, 615] width 26 height 9
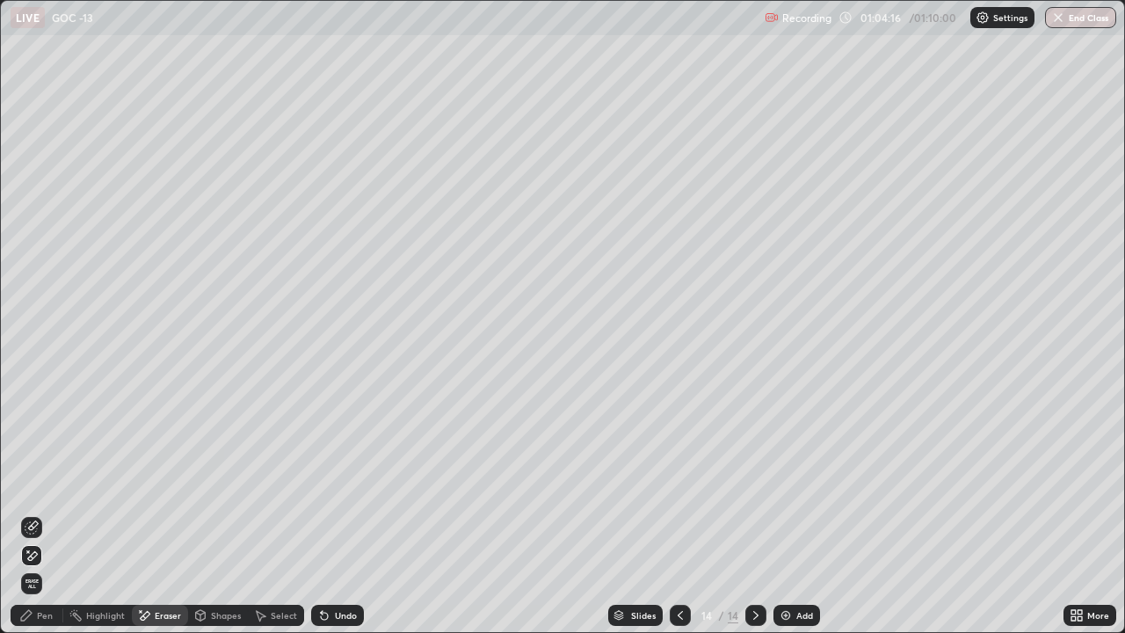
click at [36, 490] on div "Pen" at bounding box center [37, 614] width 53 height 21
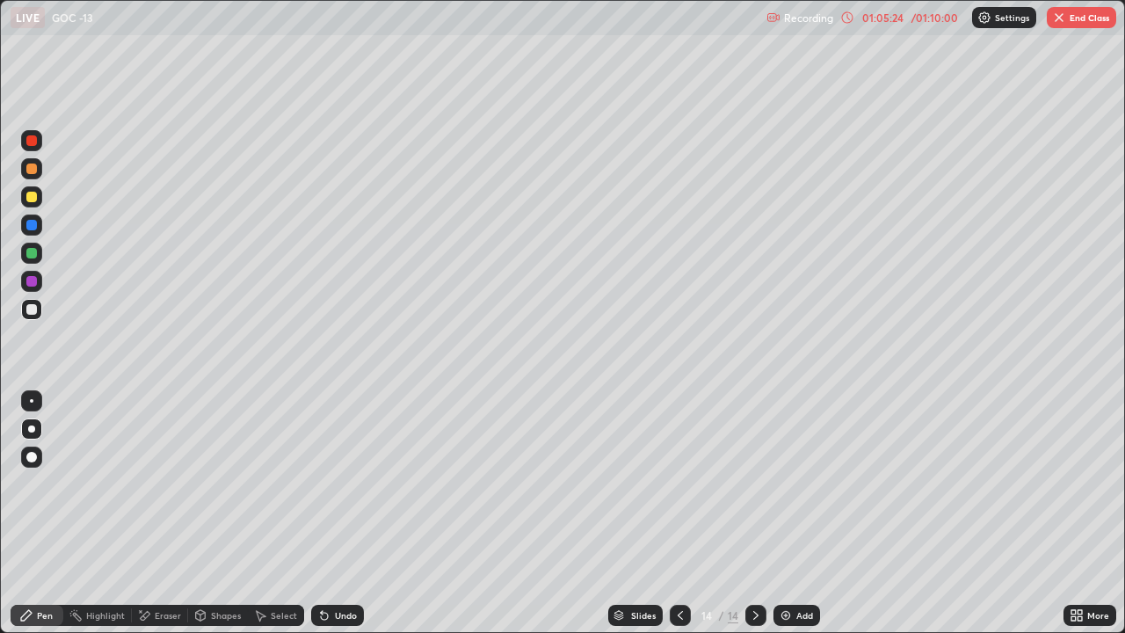
click at [33, 200] on div at bounding box center [31, 197] width 11 height 11
click at [30, 454] on div at bounding box center [31, 457] width 11 height 11
click at [33, 315] on div at bounding box center [31, 309] width 21 height 21
click at [29, 420] on div at bounding box center [31, 428] width 21 height 21
click at [782, 490] on img at bounding box center [785, 615] width 14 height 14
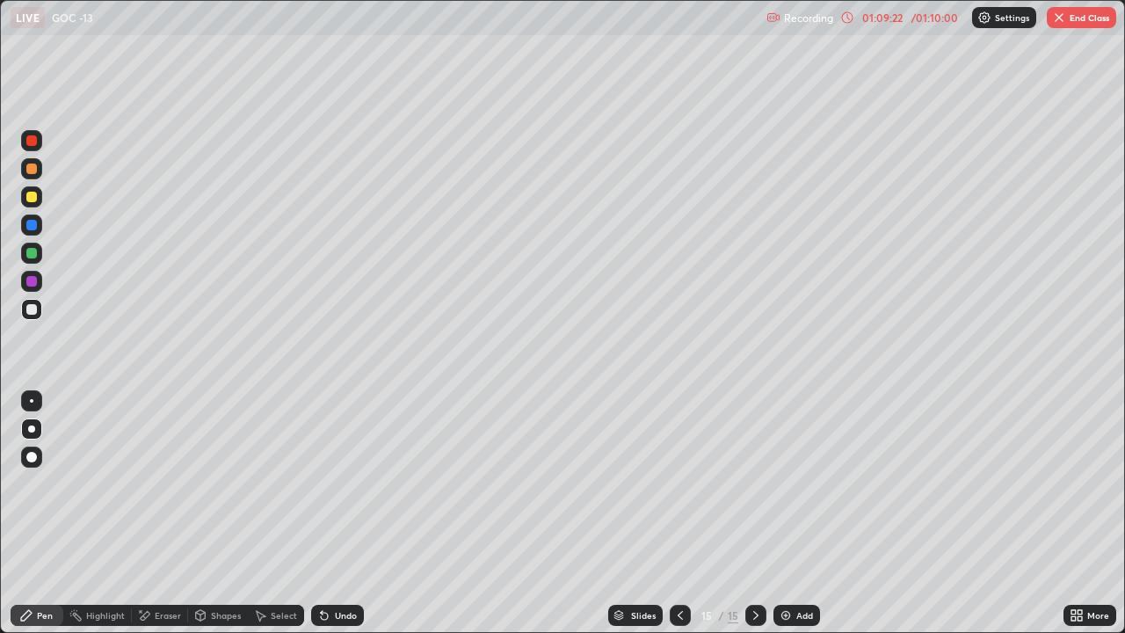
click at [33, 204] on div at bounding box center [31, 196] width 21 height 21
click at [34, 305] on div at bounding box center [31, 309] width 11 height 11
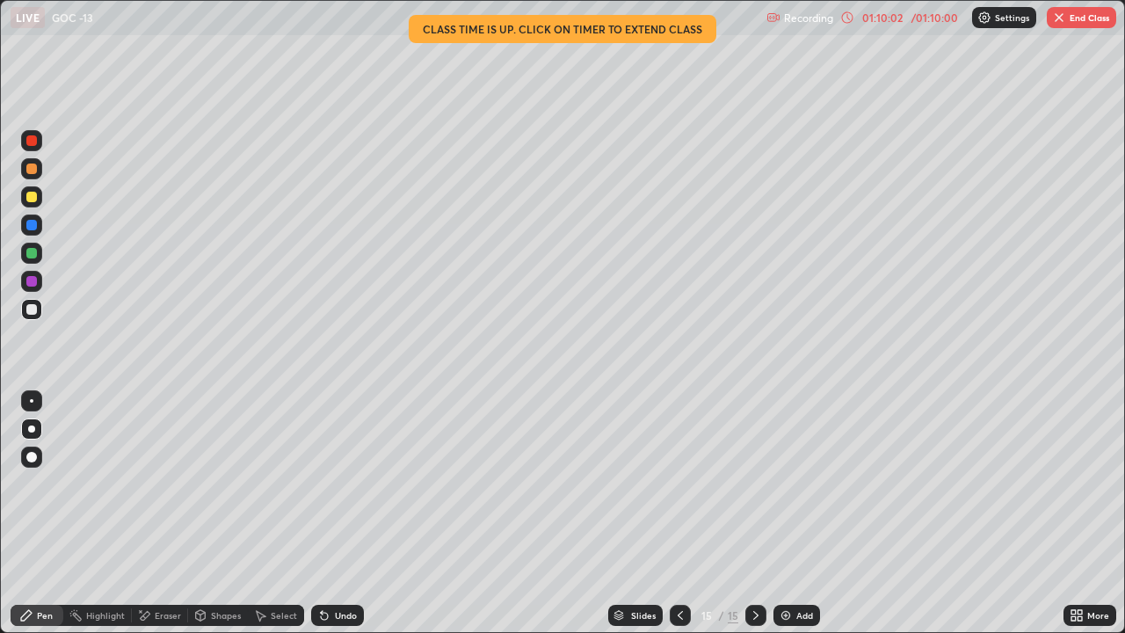
click at [28, 447] on div at bounding box center [31, 456] width 21 height 21
click at [222, 490] on div "Shapes" at bounding box center [226, 615] width 30 height 9
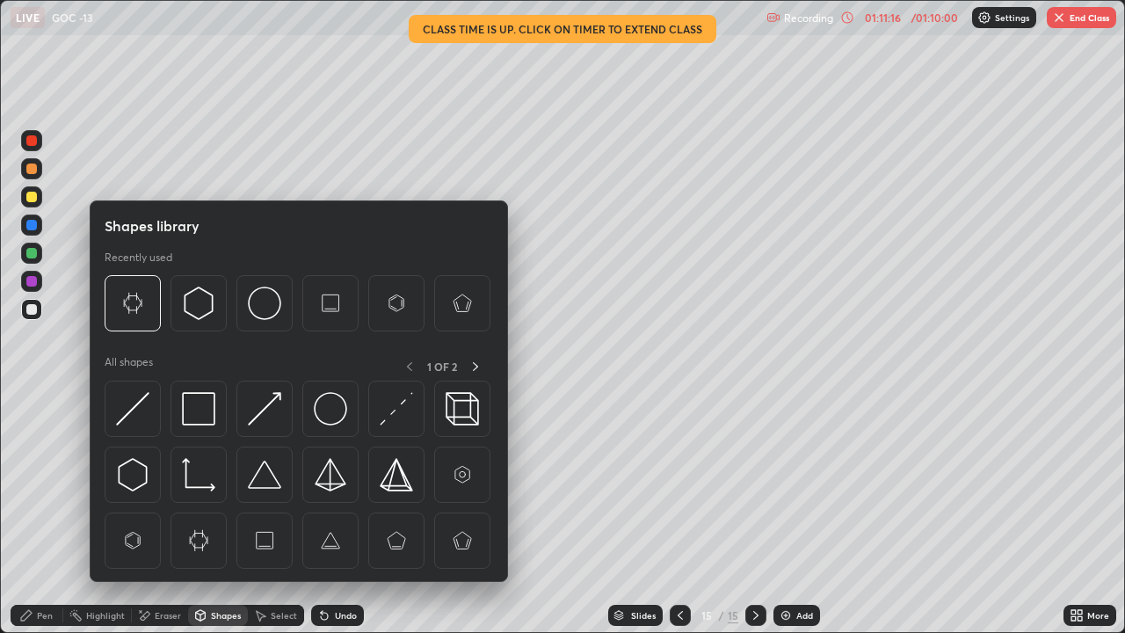
click at [169, 490] on div "Eraser" at bounding box center [168, 615] width 26 height 9
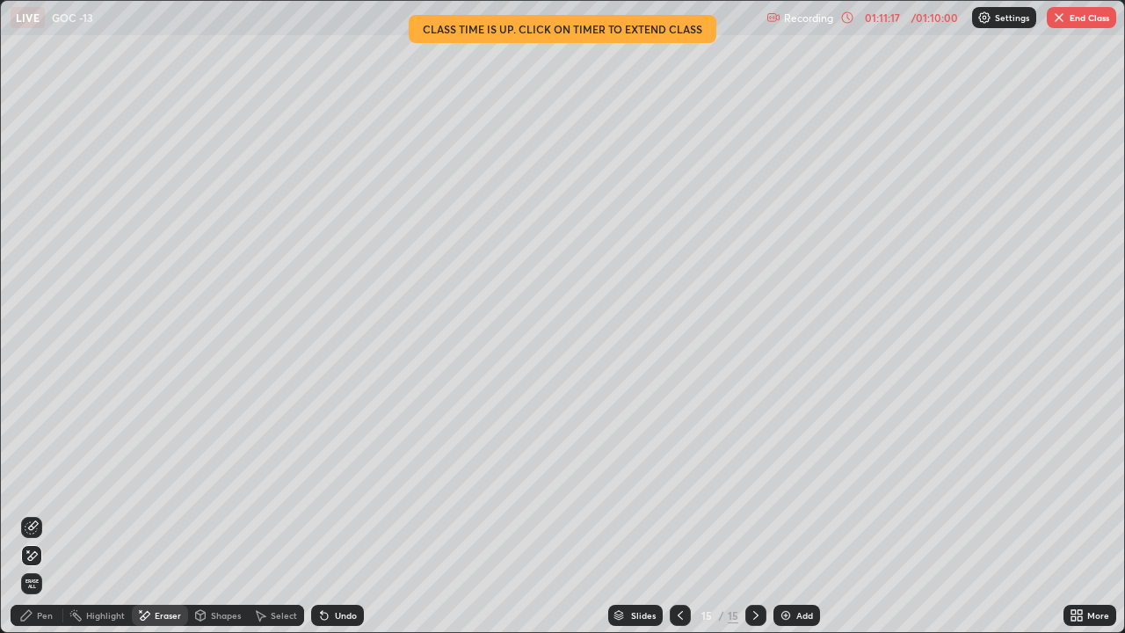
click at [163, 490] on div "Eraser" at bounding box center [168, 615] width 26 height 9
click at [38, 490] on div "Pen" at bounding box center [45, 615] width 16 height 9
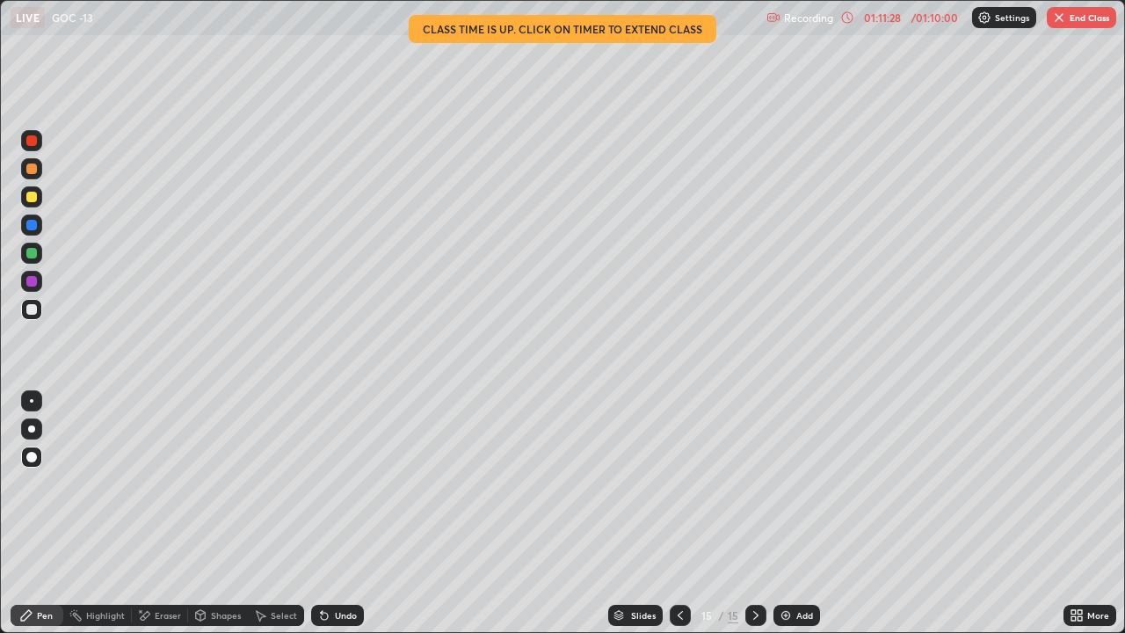
click at [30, 194] on div at bounding box center [31, 197] width 11 height 11
click at [162, 490] on div "Eraser" at bounding box center [168, 615] width 26 height 9
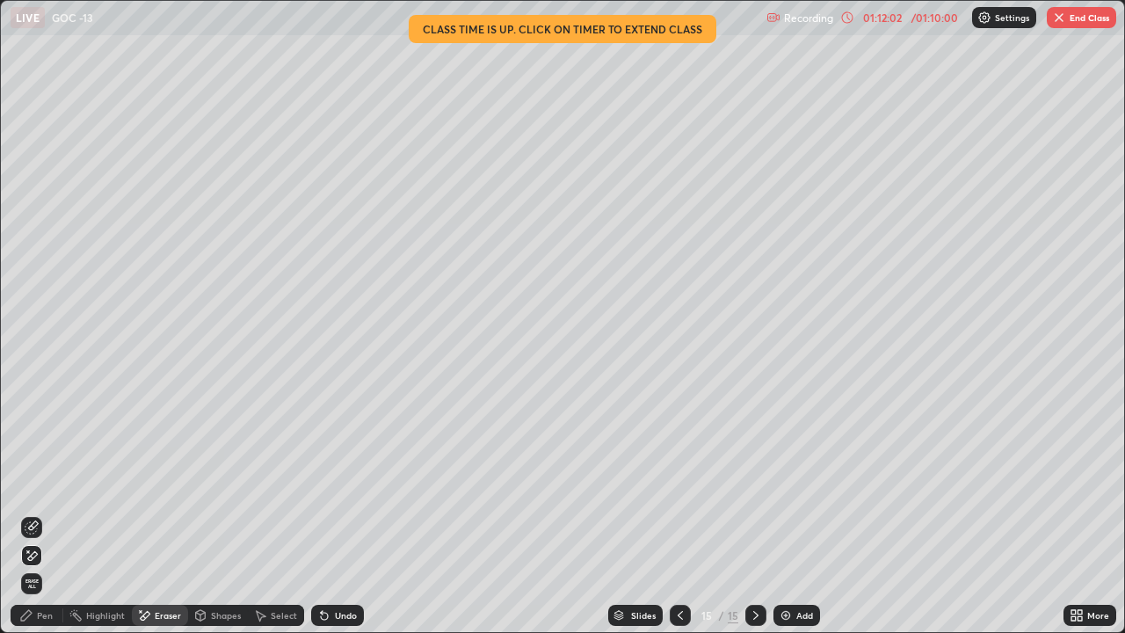
click at [25, 490] on div "Pen" at bounding box center [37, 614] width 53 height 21
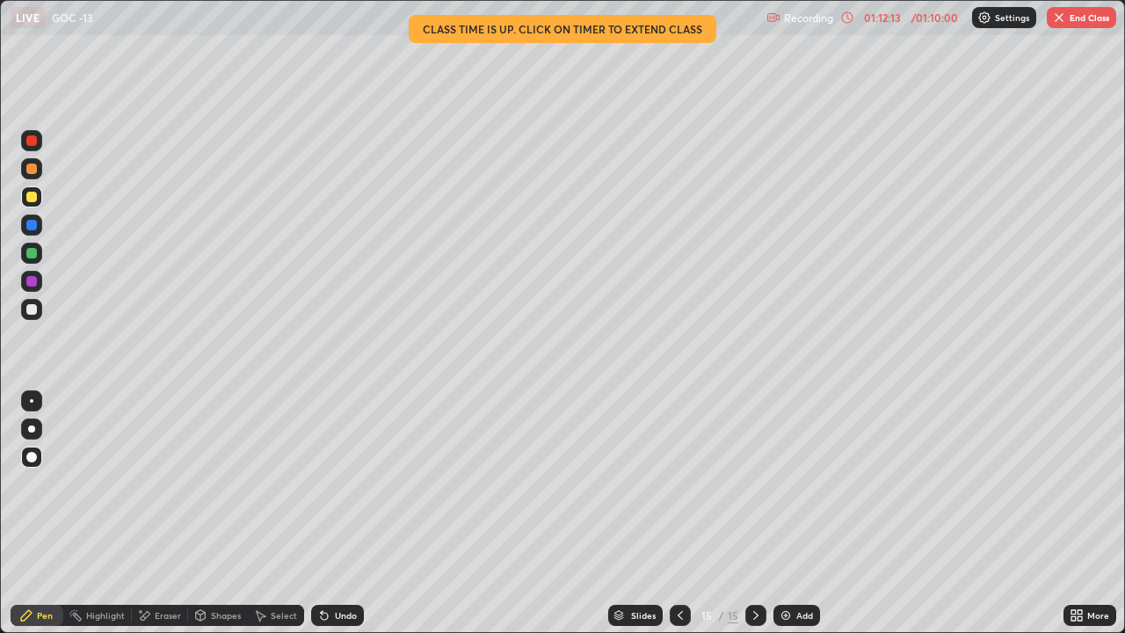
click at [30, 309] on div at bounding box center [31, 309] width 11 height 11
click at [30, 430] on div at bounding box center [31, 428] width 7 height 7
click at [168, 490] on div "Eraser" at bounding box center [168, 615] width 26 height 9
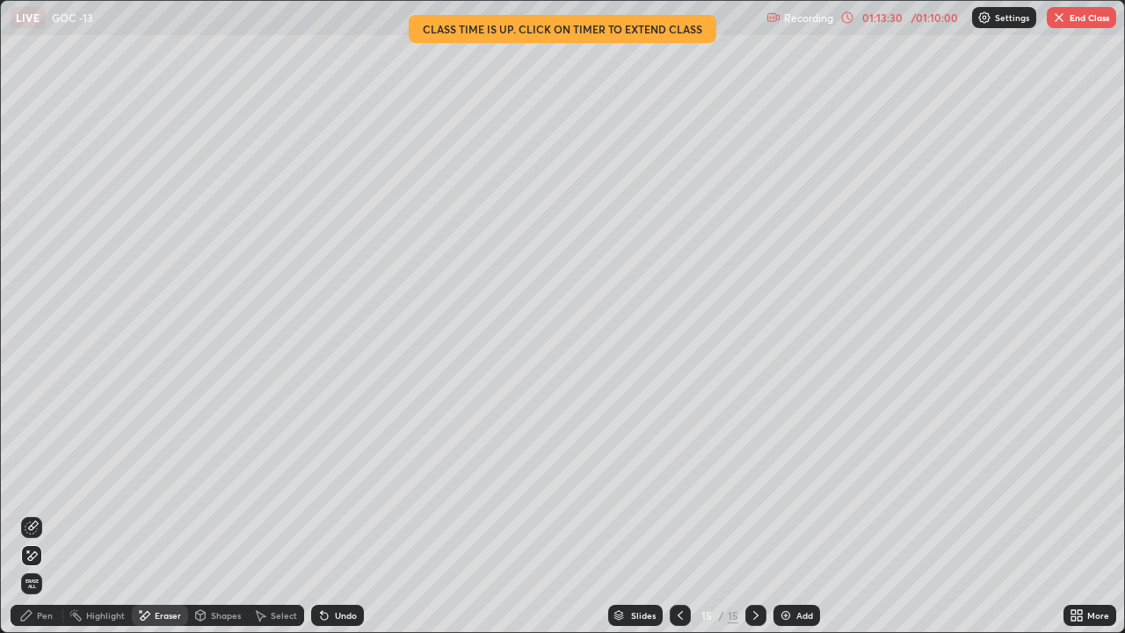
click at [42, 490] on div "Pen" at bounding box center [37, 614] width 53 height 21
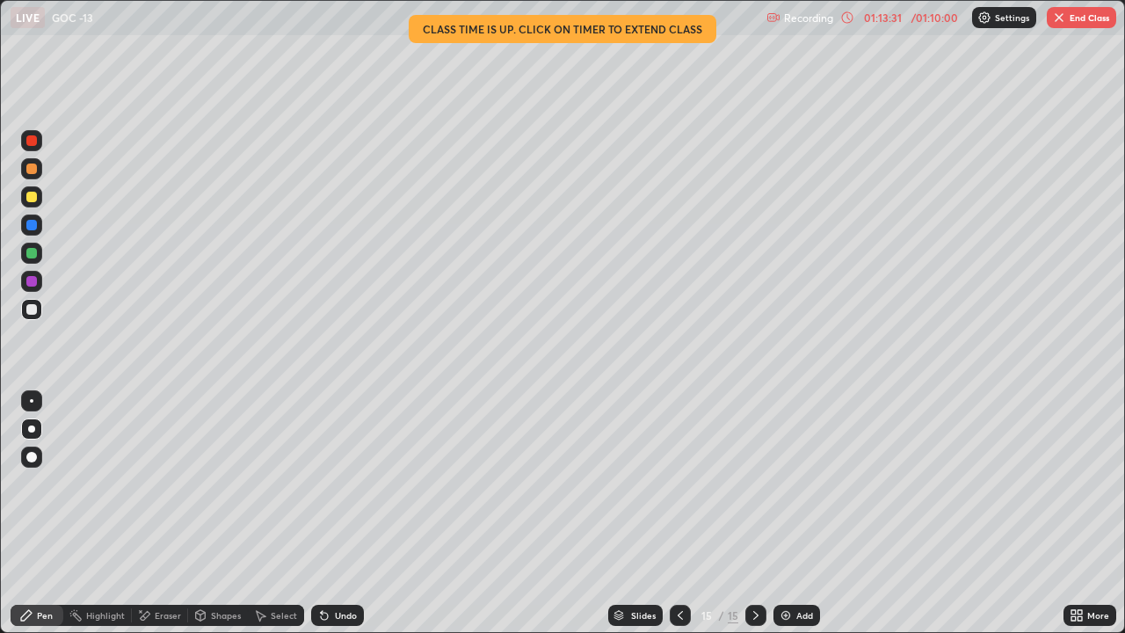
click at [33, 316] on div at bounding box center [31, 309] width 21 height 21
click at [169, 490] on div "Eraser" at bounding box center [168, 615] width 26 height 9
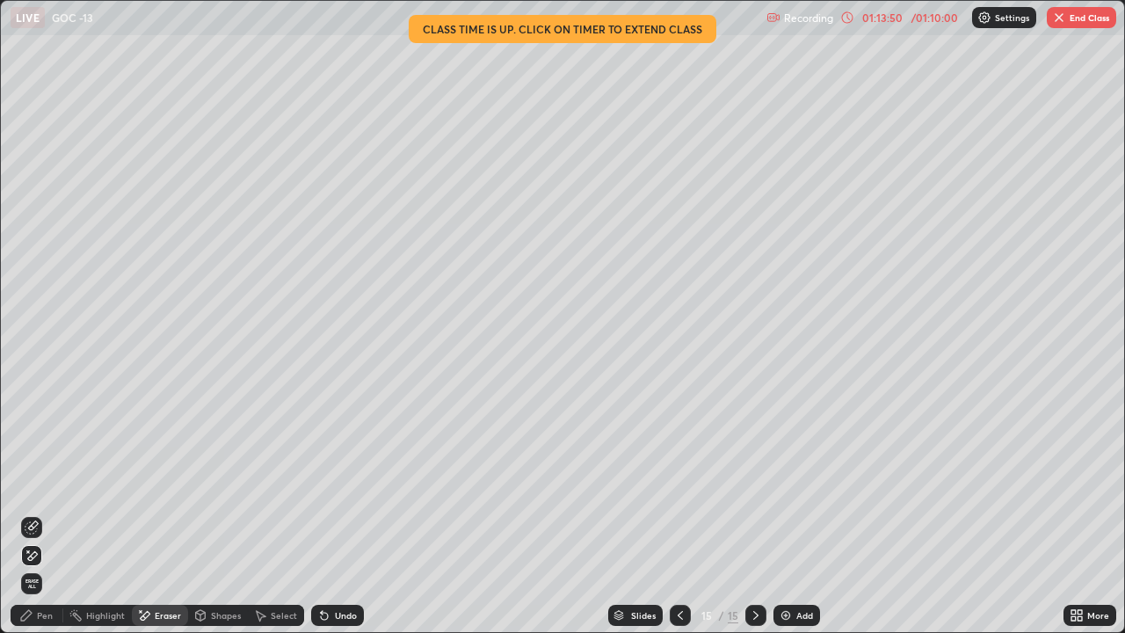
click at [40, 490] on div "Pen" at bounding box center [37, 614] width 53 height 21
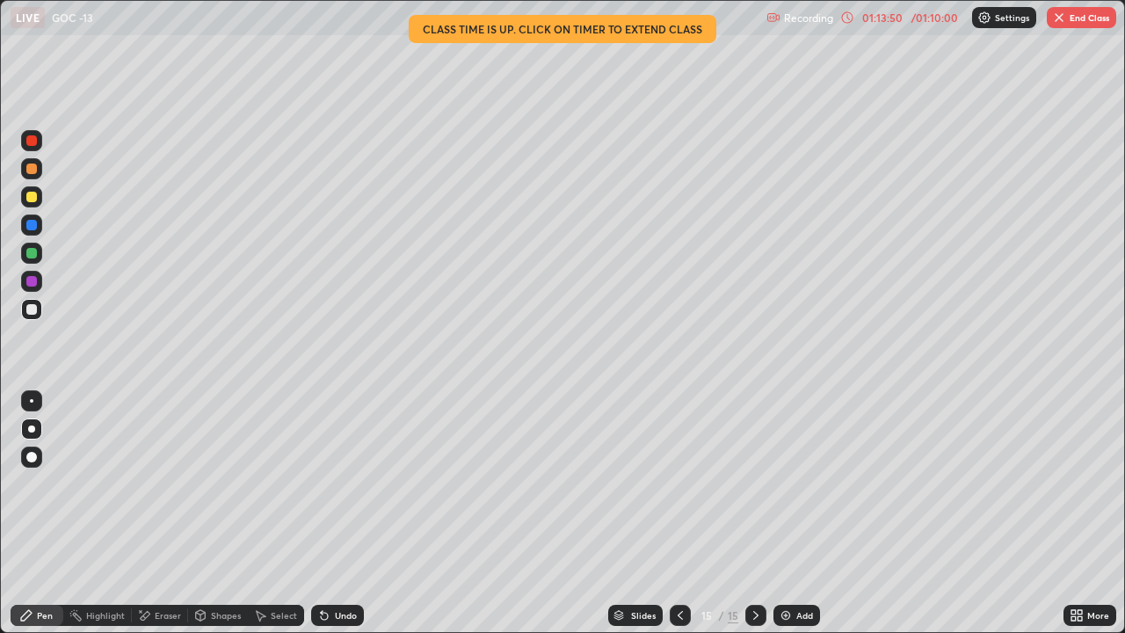
click at [32, 455] on div at bounding box center [31, 457] width 11 height 11
click at [29, 196] on div at bounding box center [31, 197] width 11 height 11
click at [32, 401] on div at bounding box center [32, 401] width 4 height 4
click at [1089, 23] on button "End Class" at bounding box center [1080, 17] width 69 height 21
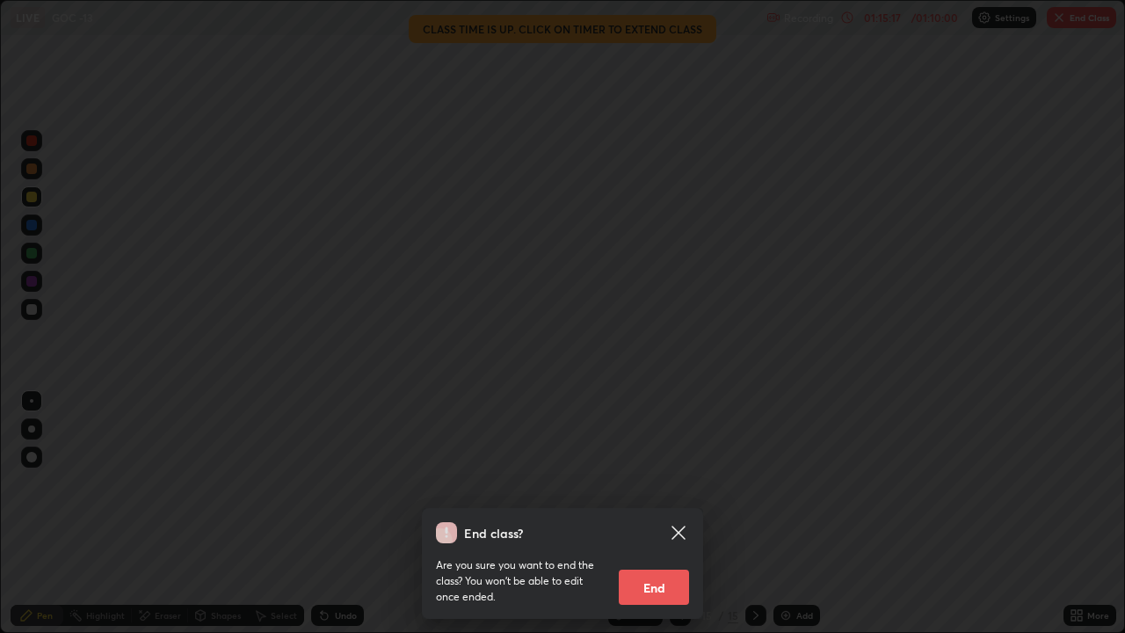
click at [667, 490] on button "End" at bounding box center [653, 586] width 70 height 35
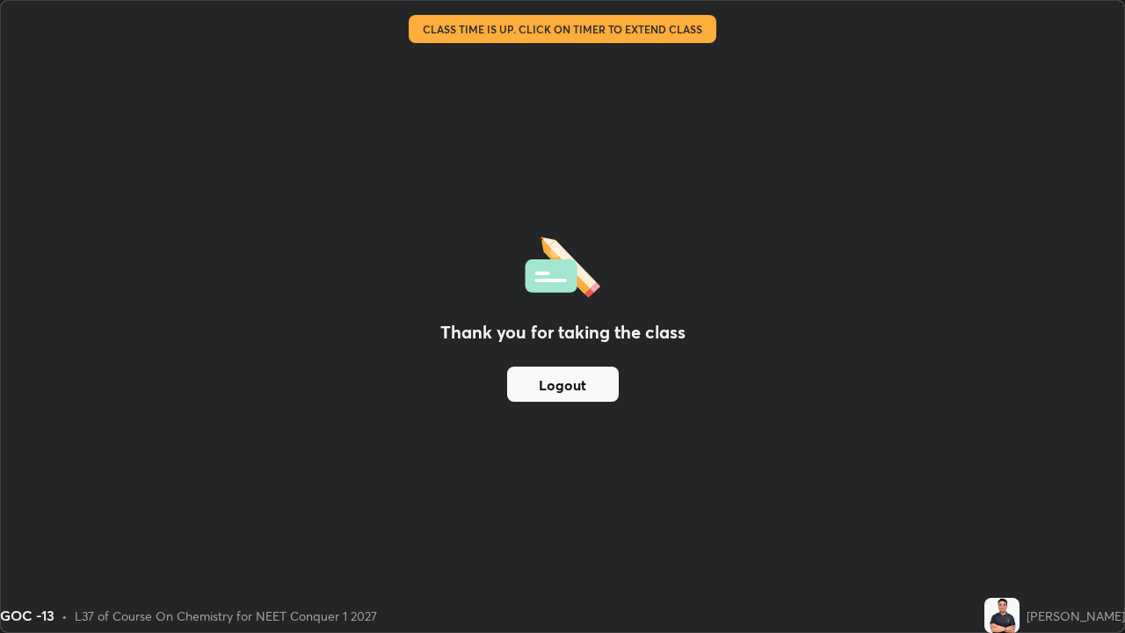
click at [662, 490] on div "Thank you for taking the class Logout" at bounding box center [562, 316] width 1123 height 631
click at [576, 386] on button "Logout" at bounding box center [563, 383] width 112 height 35
click at [582, 379] on button "Logout" at bounding box center [563, 383] width 112 height 35
